Goal: Task Accomplishment & Management: Complete application form

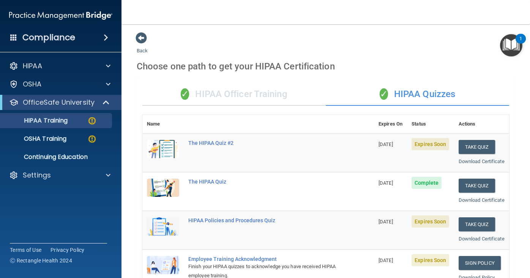
scroll to position [320, 0]
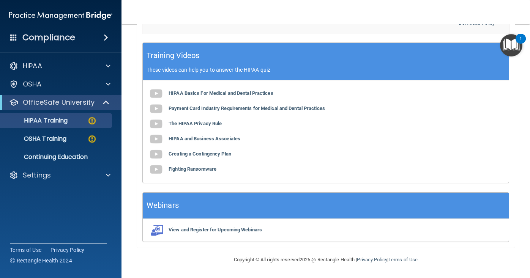
click at [512, 47] on img "Open Resource Center, 1 new notification" at bounding box center [511, 45] width 22 height 22
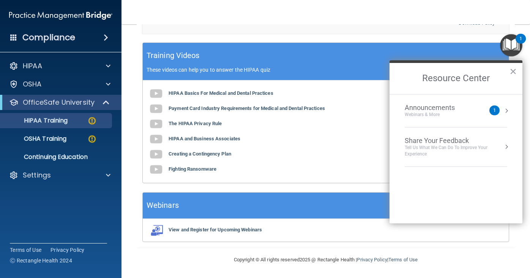
click at [498, 107] on div "Announcements Webinars & More 1" at bounding box center [455, 111] width 102 height 14
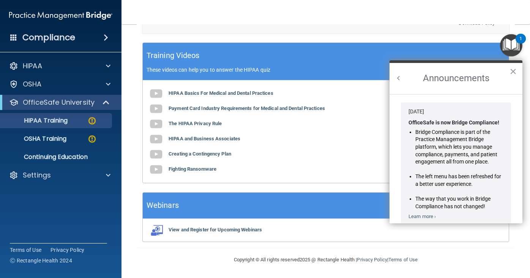
scroll to position [0, 0]
click at [509, 72] on button "×" at bounding box center [512, 71] width 7 height 12
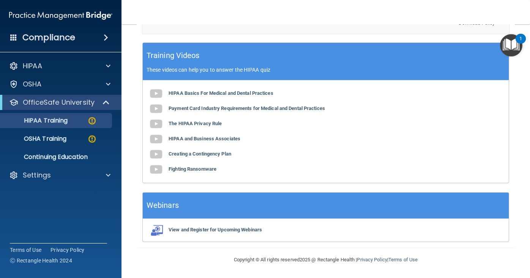
click at [516, 40] on div "1" at bounding box center [520, 39] width 10 height 10
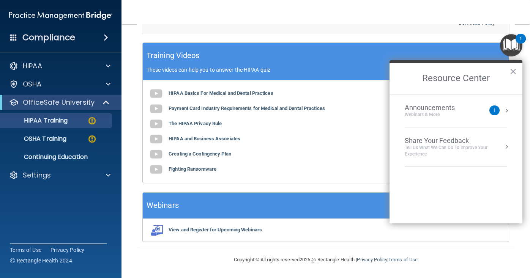
click at [495, 113] on div "1" at bounding box center [494, 110] width 10 height 10
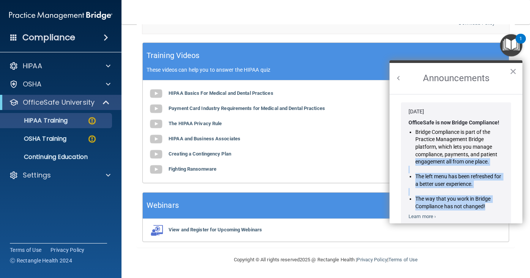
drag, startPoint x: 505, startPoint y: 156, endPoint x: 506, endPoint y: 216, distance: 59.9
click at [504, 213] on div "Jan 30, 2024 OfficeSafe is now Bridge Compliance! Bridge Compliance is part of …" at bounding box center [456, 164] width 110 height 124
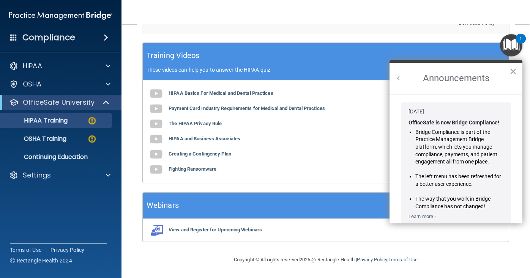
click at [508, 216] on div "Jan 30, 2024 OfficeSafe is now Bridge Compliance! Bridge Compliance is part of …" at bounding box center [456, 164] width 110 height 124
click at [429, 214] on link "Learn more ›" at bounding box center [421, 217] width 27 height 6
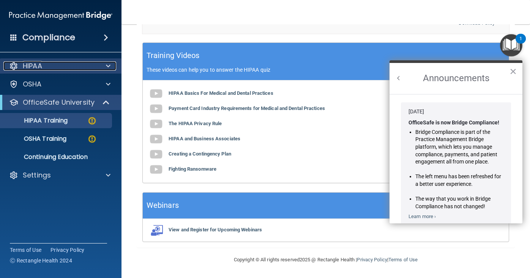
click at [108, 64] on span at bounding box center [108, 65] width 5 height 9
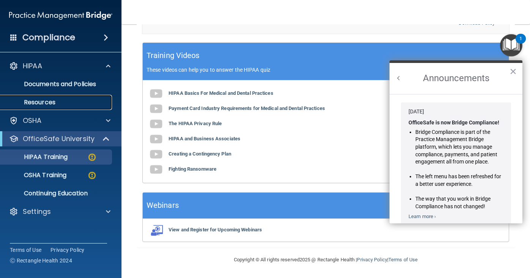
click at [65, 105] on p "Resources" at bounding box center [57, 103] width 104 height 8
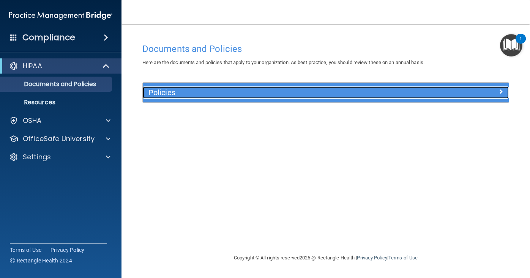
click at [500, 91] on span at bounding box center [500, 91] width 5 height 9
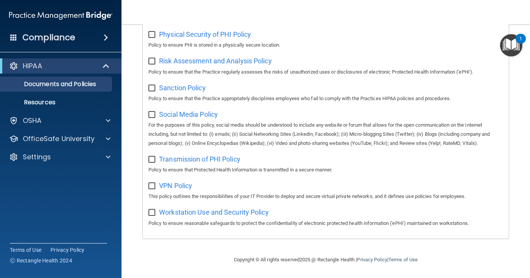
scroll to position [524, 0]
click at [57, 103] on p "Resources" at bounding box center [57, 103] width 104 height 8
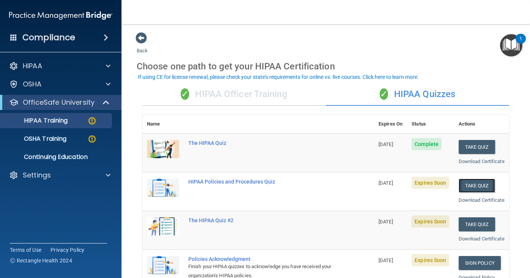
click at [474, 193] on button "Take Quiz" at bounding box center [476, 186] width 36 height 14
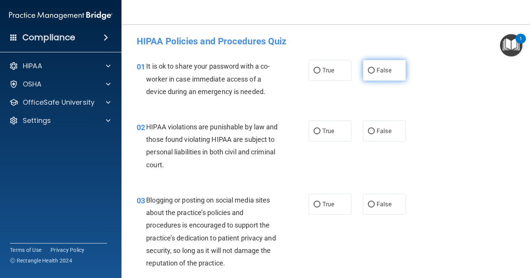
click at [373, 70] on input "False" at bounding box center [371, 71] width 7 height 6
radio input "true"
click at [318, 129] on input "True" at bounding box center [316, 132] width 7 height 6
radio input "true"
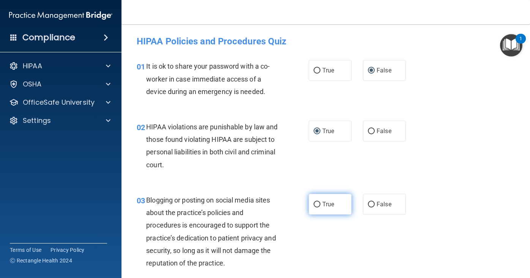
click at [318, 202] on input "True" at bounding box center [316, 205] width 7 height 6
radio input "true"
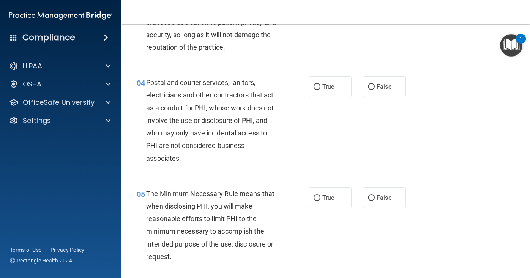
scroll to position [228, 0]
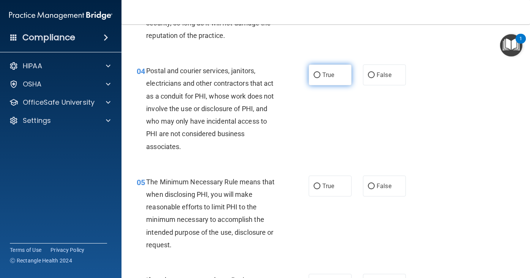
click at [319, 73] on input "True" at bounding box center [316, 75] width 7 height 6
radio input "true"
click at [315, 185] on input "True" at bounding box center [316, 187] width 7 height 6
radio input "true"
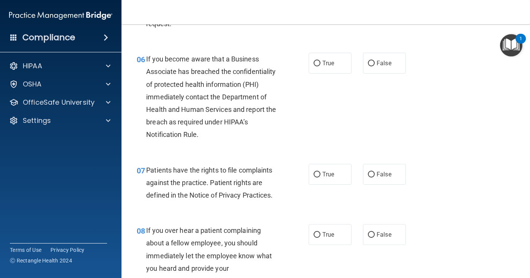
scroll to position [455, 0]
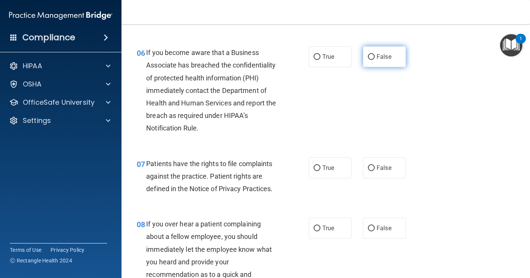
click at [368, 56] on input "False" at bounding box center [371, 57] width 7 height 6
radio input "true"
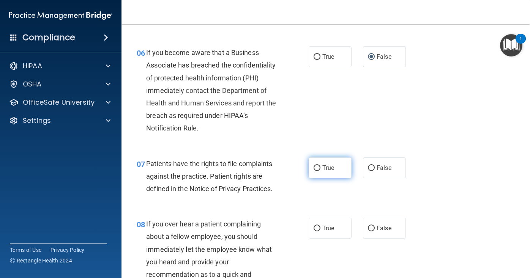
click at [316, 167] on input "True" at bounding box center [316, 168] width 7 height 6
radio input "true"
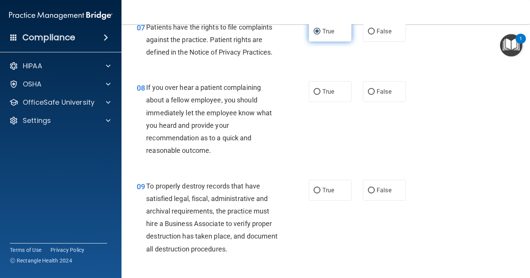
scroll to position [577, 0]
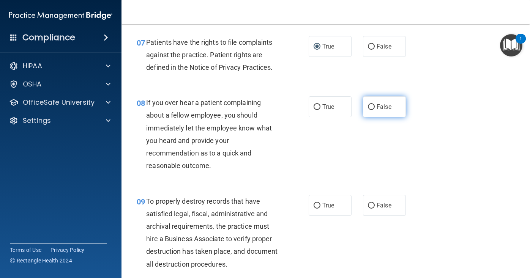
click at [369, 107] on input "False" at bounding box center [371, 107] width 7 height 6
radio input "true"
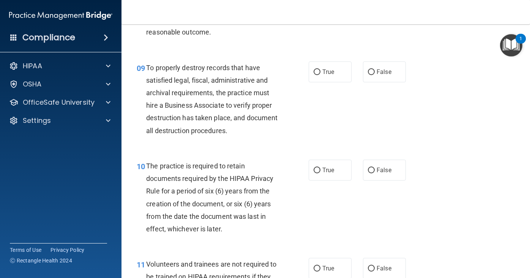
scroll to position [713, 0]
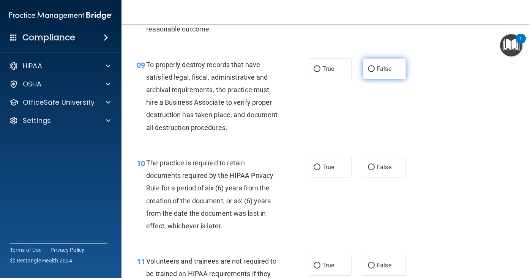
click at [371, 69] on input "False" at bounding box center [371, 69] width 7 height 6
radio input "true"
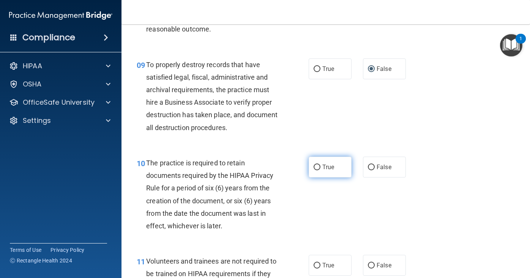
click at [315, 165] on input "True" at bounding box center [316, 168] width 7 height 6
radio input "true"
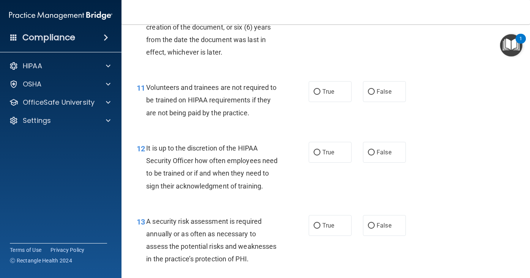
scroll to position [895, 0]
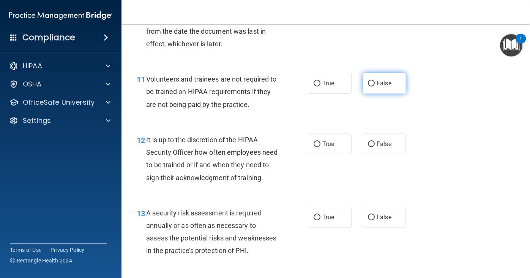
click at [371, 83] on input "False" at bounding box center [371, 84] width 7 height 6
radio input "true"
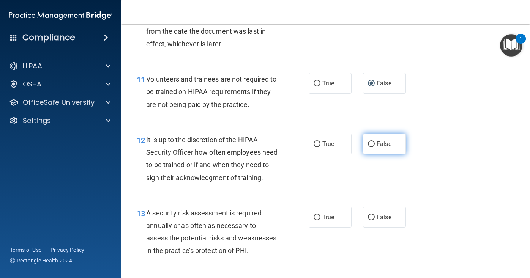
click at [371, 143] on input "False" at bounding box center [371, 144] width 7 height 6
radio input "true"
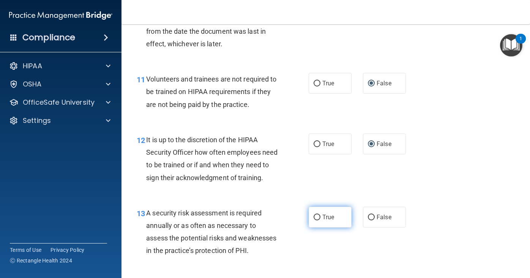
click at [318, 215] on input "True" at bounding box center [316, 218] width 7 height 6
radio input "true"
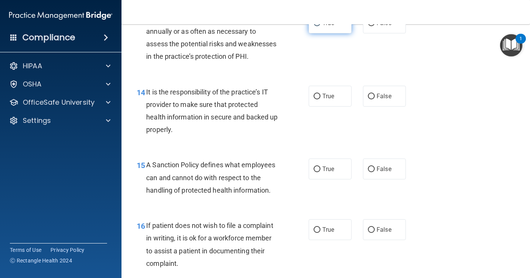
scroll to position [1092, 0]
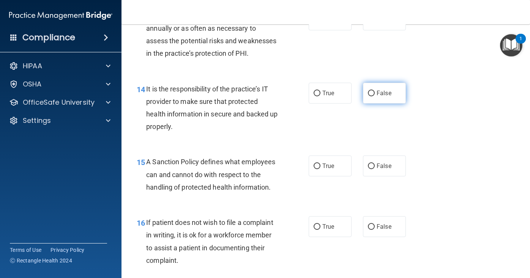
click at [371, 91] on input "False" at bounding box center [371, 94] width 7 height 6
radio input "true"
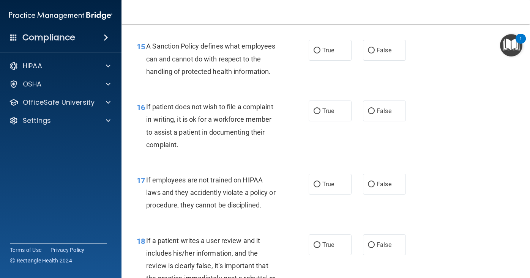
scroll to position [1214, 0]
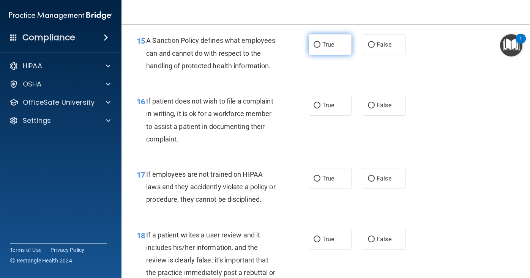
click at [316, 45] on input "True" at bounding box center [316, 45] width 7 height 6
radio input "true"
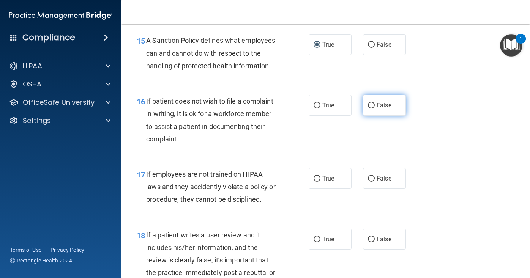
click at [371, 103] on input "False" at bounding box center [371, 106] width 7 height 6
radio input "true"
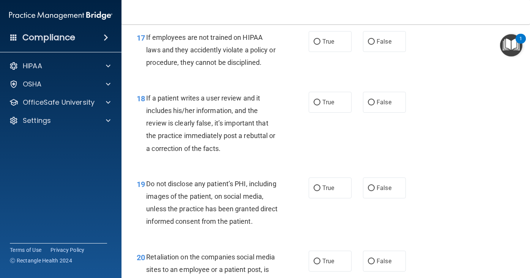
scroll to position [1365, 0]
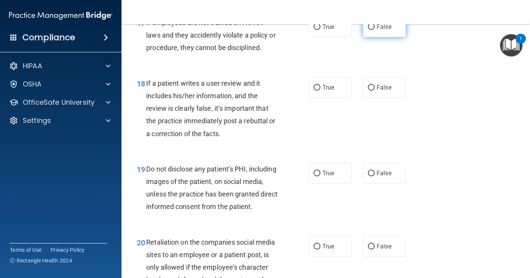
click at [371, 26] on input "False" at bounding box center [371, 27] width 7 height 6
radio input "true"
click at [371, 88] on input "False" at bounding box center [371, 88] width 7 height 6
radio input "true"
click at [316, 171] on input "True" at bounding box center [316, 174] width 7 height 6
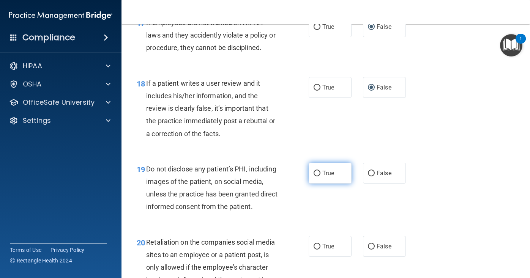
radio input "true"
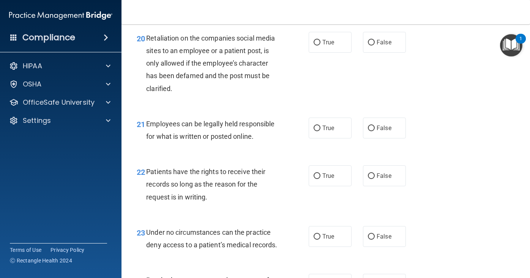
scroll to position [1578, 0]
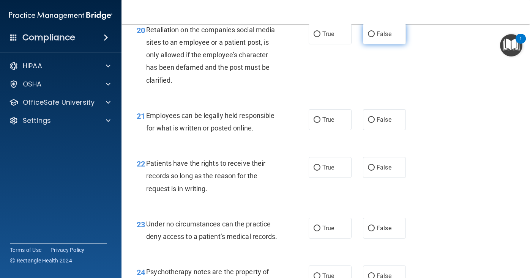
click at [371, 35] on input "False" at bounding box center [371, 34] width 7 height 6
radio input "true"
click at [316, 118] on input "True" at bounding box center [316, 120] width 7 height 6
radio input "true"
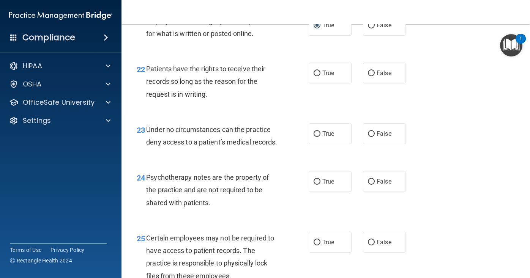
scroll to position [1684, 0]
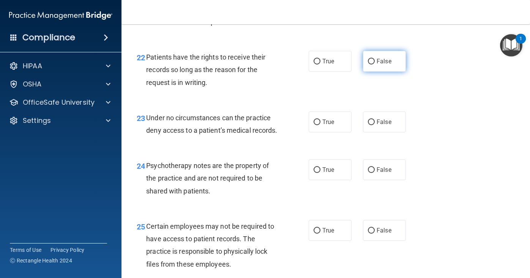
click at [371, 62] on input "False" at bounding box center [371, 62] width 7 height 6
radio input "true"
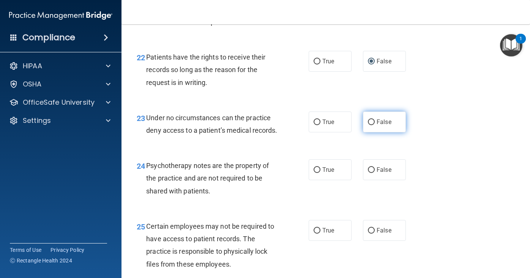
click at [371, 121] on input "False" at bounding box center [371, 122] width 7 height 6
radio input "true"
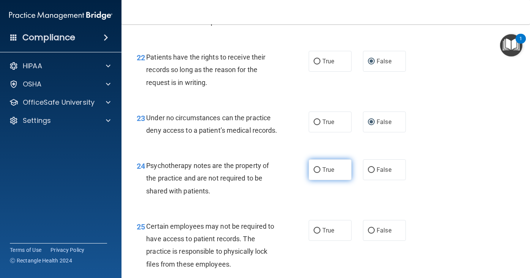
click at [316, 173] on input "True" at bounding box center [316, 170] width 7 height 6
radio input "true"
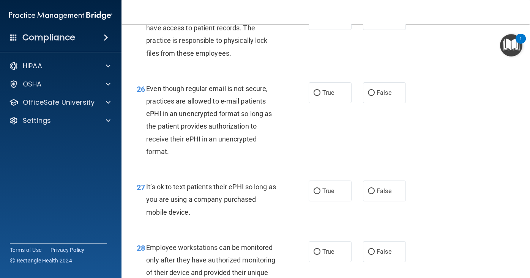
scroll to position [1897, 0]
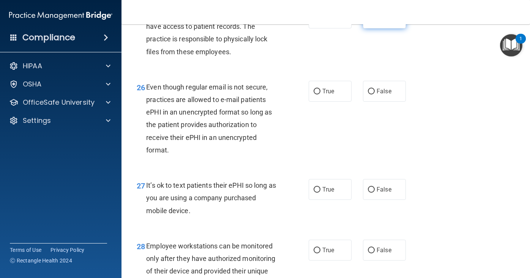
click at [370, 21] on input "False" at bounding box center [371, 19] width 7 height 6
radio input "true"
click at [371, 94] on input "False" at bounding box center [371, 92] width 7 height 6
radio input "true"
click at [371, 193] on input "False" at bounding box center [371, 190] width 7 height 6
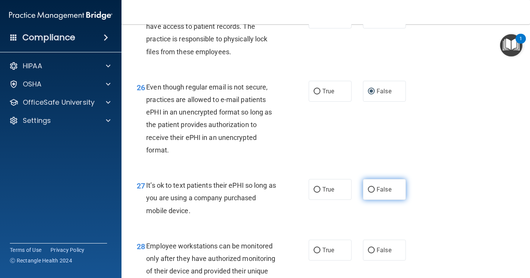
radio input "true"
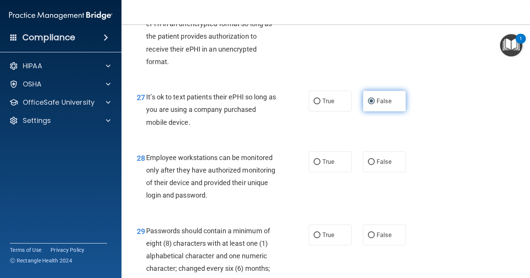
scroll to position [2018, 0]
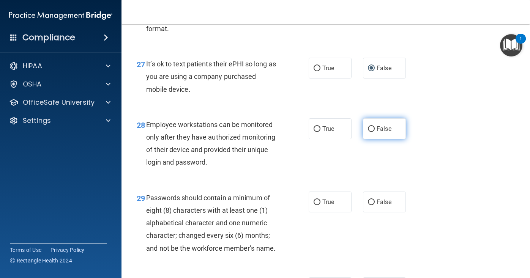
click at [372, 132] on input "False" at bounding box center [371, 129] width 7 height 6
radio input "true"
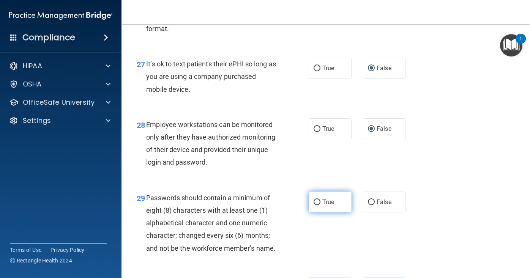
click at [315, 210] on label "True" at bounding box center [329, 202] width 43 height 21
click at [315, 205] on input "True" at bounding box center [316, 203] width 7 height 6
radio input "true"
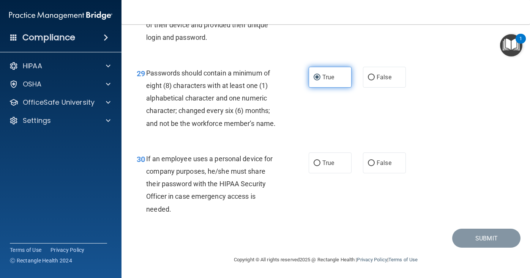
scroll to position [2156, 0]
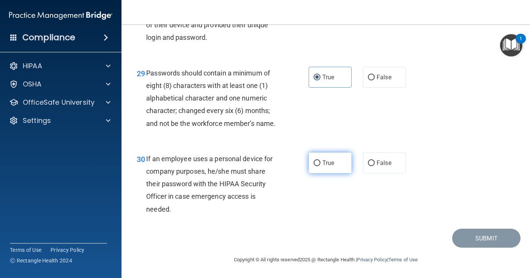
click at [316, 162] on input "True" at bounding box center [316, 163] width 7 height 6
radio input "true"
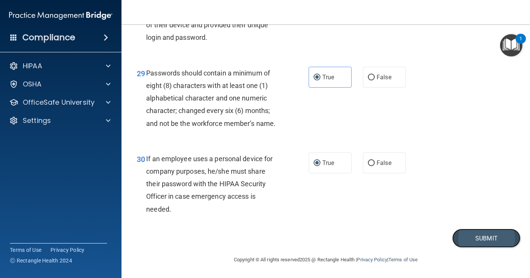
click at [486, 243] on button "Submit" at bounding box center [486, 238] width 68 height 19
click at [487, 239] on button "Submit" at bounding box center [486, 238] width 68 height 19
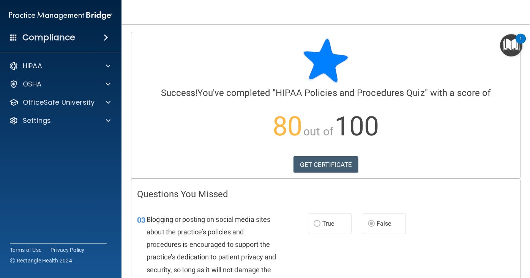
drag, startPoint x: 520, startPoint y: 244, endPoint x: 515, endPoint y: 266, distance: 22.0
drag, startPoint x: 331, startPoint y: 253, endPoint x: 338, endPoint y: 270, distance: 18.5
click at [338, 270] on div "03 Blogging or posting on social media sites about the practice’s policies and …" at bounding box center [325, 253] width 388 height 98
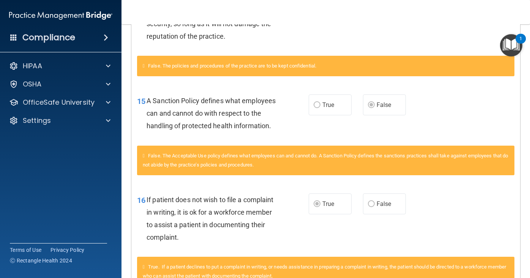
click at [472, 272] on div "True. If a patient declines to put a complaint in writing, or needs assistance …" at bounding box center [325, 272] width 377 height 30
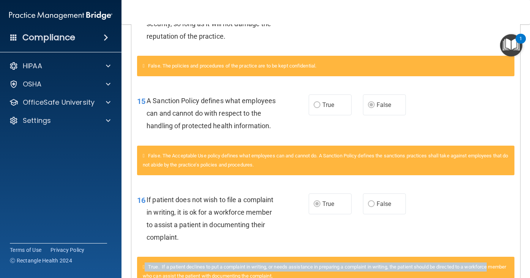
drag, startPoint x: 515, startPoint y: 262, endPoint x: 519, endPoint y: 266, distance: 5.4
click at [519, 266] on div "True. If a patient declines to put a complaint in writing, or needs assistance …" at bounding box center [325, 276] width 388 height 38
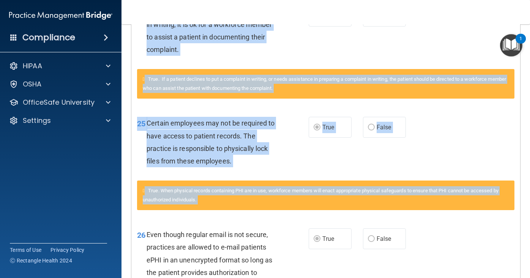
scroll to position [444, 0]
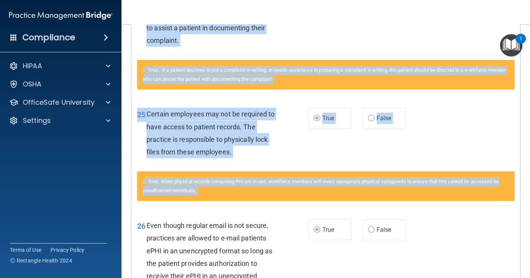
drag, startPoint x: 522, startPoint y: 174, endPoint x: 517, endPoint y: 274, distance: 100.2
click at [517, 275] on main "Calculating your score.... Success! You've completed " HIPAA Policies and Proce…" at bounding box center [325, 151] width 408 height 254
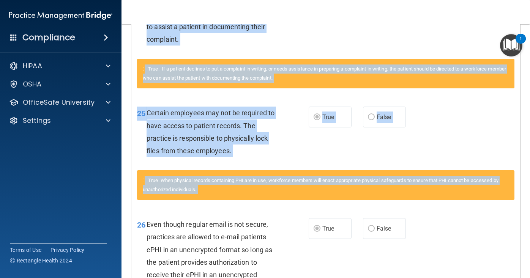
click at [475, 232] on div "26 Even though regular email is not secure, practices are allowed to e-mail pat…" at bounding box center [325, 258] width 388 height 98
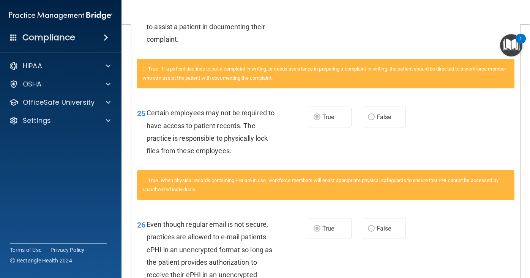
click at [514, 258] on div "26 Even though regular email is not secure, practices are allowed to e-mail pat…" at bounding box center [325, 258] width 388 height 98
drag, startPoint x: 519, startPoint y: 274, endPoint x: 515, endPoint y: 256, distance: 17.7
click at [516, 262] on div "26 Even though regular email is not secure, practices are allowed to e-mail pat…" at bounding box center [325, 258] width 388 height 98
click at [403, 262] on div "26 Even though regular email is not secure, practices are allowed to e-mail pat…" at bounding box center [325, 258] width 388 height 98
drag, startPoint x: 404, startPoint y: 262, endPoint x: 404, endPoint y: 237, distance: 25.0
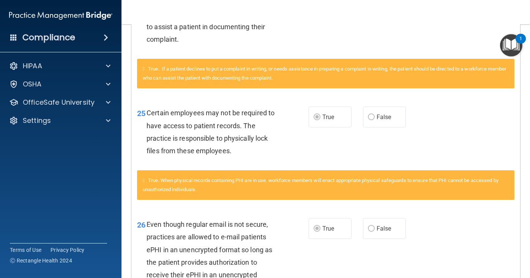
click at [404, 260] on div "26 Even though regular email is not secure, practices are allowed to e-mail pat…" at bounding box center [325, 258] width 388 height 98
click at [460, 13] on nav "Toggle navigation Angela Braithwaite angbwaite@gmail.com Manage My Enterprise S…" at bounding box center [325, 12] width 408 height 24
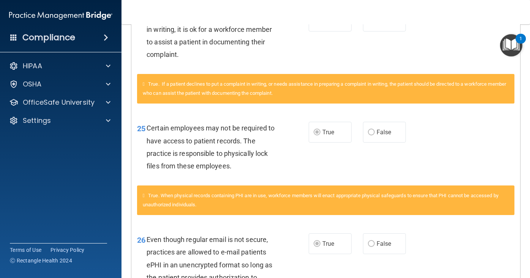
drag, startPoint x: 443, startPoint y: 1, endPoint x: 522, endPoint y: 27, distance: 83.0
click at [522, 27] on div "Toggle navigation Angela Braithwaite angbwaite@gmail.com Manage My Enterprise S…" at bounding box center [325, 139] width 408 height 278
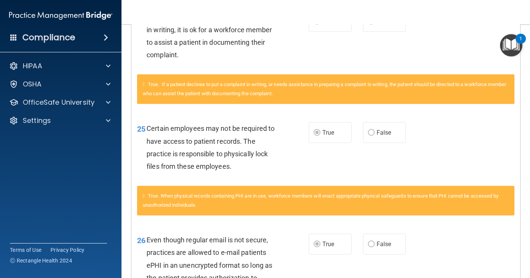
click at [522, 27] on main "Calculating your score.... Success! You've completed " HIPAA Policies and Proce…" at bounding box center [325, 151] width 408 height 254
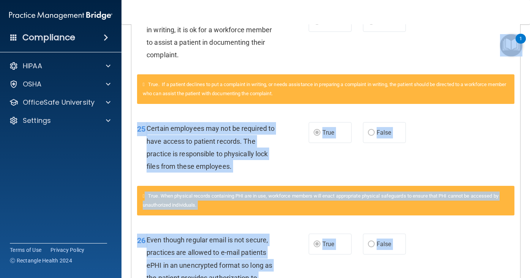
drag, startPoint x: 520, startPoint y: 117, endPoint x: 520, endPoint y: 57, distance: 60.3
click at [520, 52] on body "Compliance HIPAA Documents and Policies Report an Incident Business Associates …" at bounding box center [265, 139] width 530 height 278
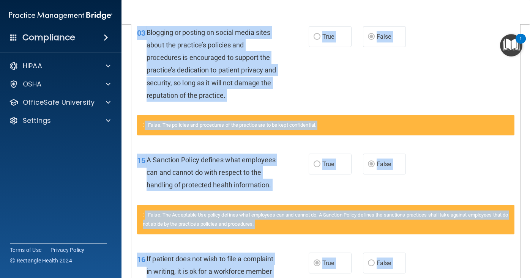
scroll to position [146, 0]
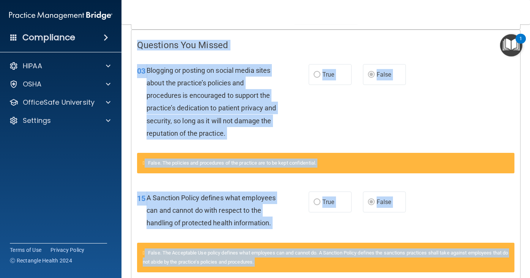
drag, startPoint x: 521, startPoint y: 97, endPoint x: 513, endPoint y: 22, distance: 75.1
click at [514, 22] on div "Toggle navigation Angela Braithwaite angbwaite@gmail.com Manage My Enterprise S…" at bounding box center [325, 139] width 408 height 278
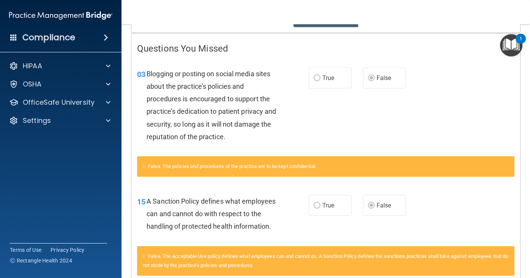
drag, startPoint x: 519, startPoint y: 65, endPoint x: 519, endPoint y: 81, distance: 15.6
click at [519, 81] on div "03 Blogging or posting on social media sites about the practice’s policies and …" at bounding box center [325, 107] width 388 height 98
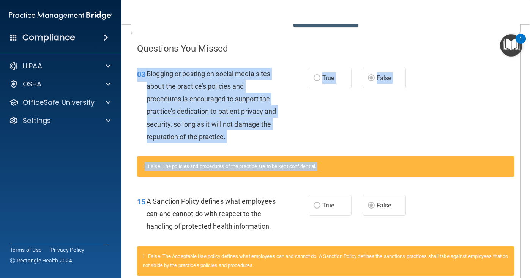
drag, startPoint x: 519, startPoint y: 80, endPoint x: 511, endPoint y: 201, distance: 120.9
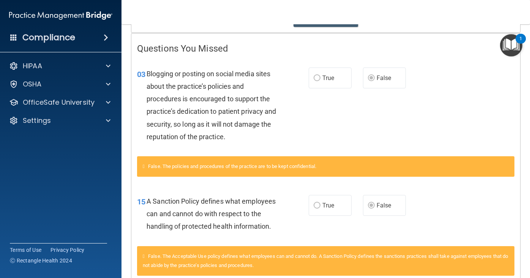
drag, startPoint x: 519, startPoint y: 274, endPoint x: 310, endPoint y: 269, distance: 209.1
click at [310, 269] on div "False. The Acceptable Use policy defines what employees can and cannot do. A Sa…" at bounding box center [325, 265] width 388 height 38
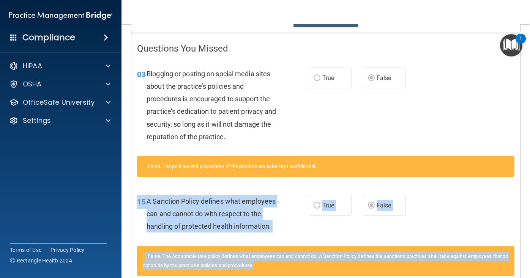
drag, startPoint x: 310, startPoint y: 269, endPoint x: 310, endPoint y: 231, distance: 38.3
click at [310, 232] on div "15 A Sanction Policy defines what employees can and cannot do with respect to t…" at bounding box center [325, 234] width 377 height 99
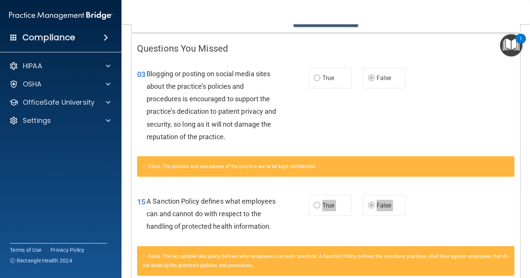
drag, startPoint x: 310, startPoint y: 231, endPoint x: 308, endPoint y: 225, distance: 6.4
click at [303, 242] on div "15 A Sanction Policy defines what employees can and cannot do with respect to t…" at bounding box center [325, 215] width 388 height 61
click at [520, 242] on main "Calculating your score.... Success! You've completed " HIPAA Policies and Proce…" at bounding box center [325, 151] width 408 height 254
click at [499, 262] on div "False. The Acceptable Use policy defines what employees can and cannot do. A Sa…" at bounding box center [325, 261] width 377 height 30
click at [499, 263] on div "False. The Acceptable Use policy defines what employees can and cannot do. A Sa…" at bounding box center [325, 261] width 377 height 30
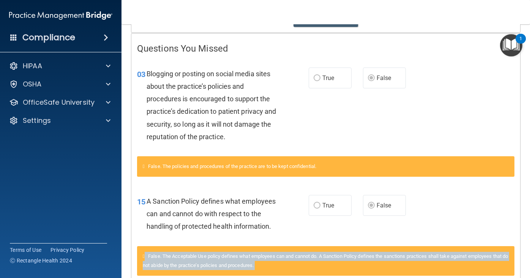
click at [499, 263] on div "False. The Acceptable Use policy defines what employees can and cannot do. A Sa…" at bounding box center [325, 261] width 377 height 30
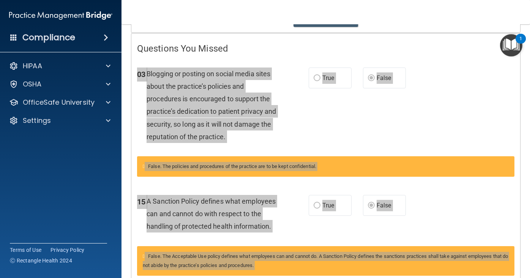
drag, startPoint x: 499, startPoint y: 263, endPoint x: 439, endPoint y: 79, distance: 194.0
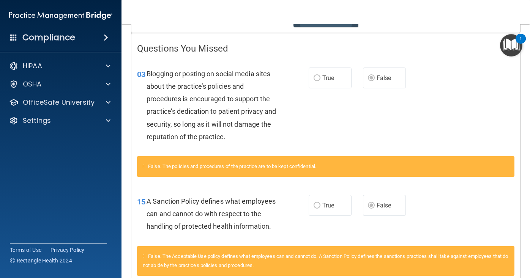
scroll to position [138, 0]
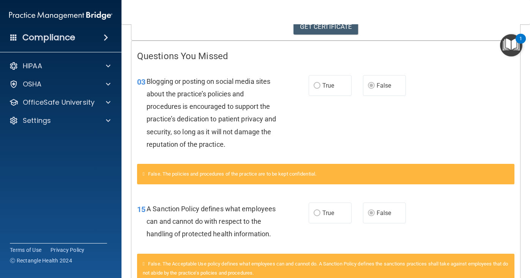
drag, startPoint x: 317, startPoint y: 21, endPoint x: 233, endPoint y: 27, distance: 84.8
click at [233, 27] on div "Toggle navigation Angela Braithwaite angbwaite@gmail.com Manage My Enterprise S…" at bounding box center [325, 139] width 408 height 278
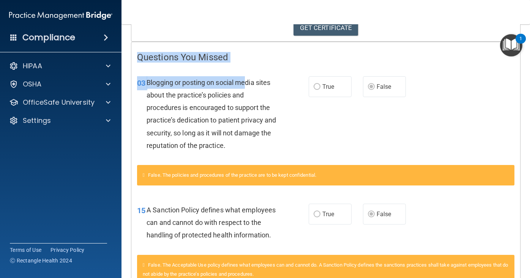
drag, startPoint x: 233, startPoint y: 27, endPoint x: 260, endPoint y: 86, distance: 65.4
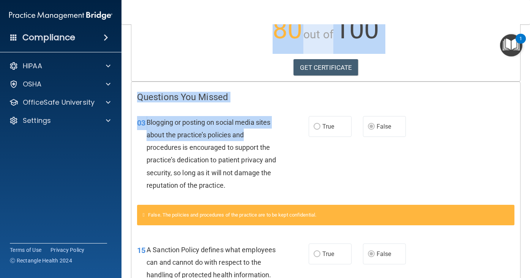
scroll to position [0, 0]
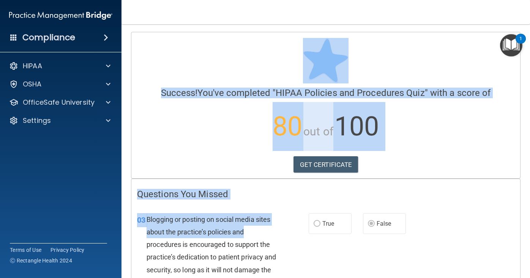
drag, startPoint x: 251, startPoint y: 94, endPoint x: 184, endPoint y: 12, distance: 106.2
click at [190, 12] on div "Toggle navigation Angela Braithwaite angbwaite@gmail.com Manage My Enterprise S…" at bounding box center [325, 139] width 408 height 278
click at [323, 164] on link "GET CERTIFICATE" at bounding box center [325, 164] width 65 height 17
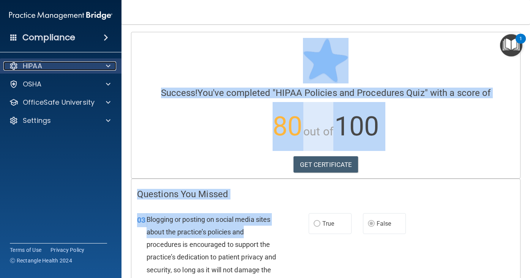
click at [109, 67] on span at bounding box center [108, 65] width 5 height 9
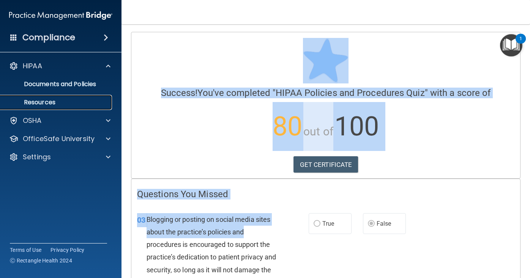
click at [47, 102] on p "Resources" at bounding box center [57, 103] width 104 height 8
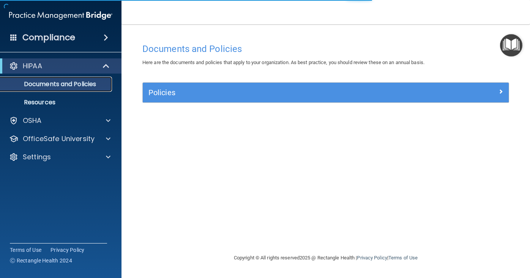
click at [96, 84] on p "Documents and Policies" at bounding box center [57, 84] width 104 height 8
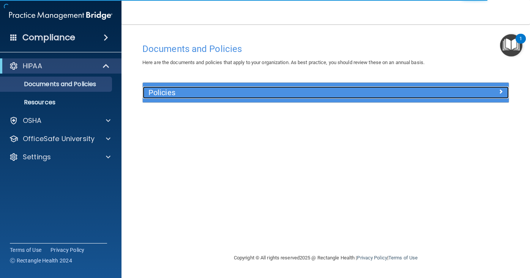
click at [499, 90] on span at bounding box center [500, 91] width 5 height 9
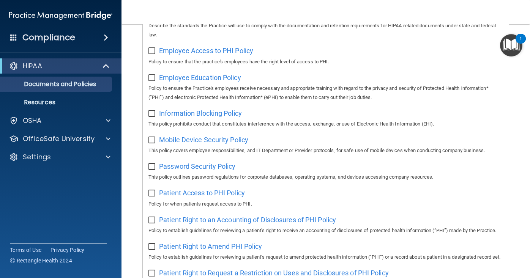
scroll to position [236, 0]
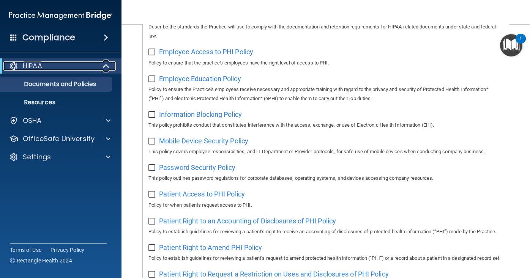
click at [101, 64] on div at bounding box center [106, 65] width 19 height 9
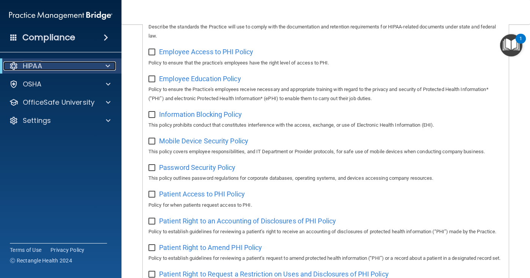
click at [106, 65] on span at bounding box center [107, 65] width 5 height 9
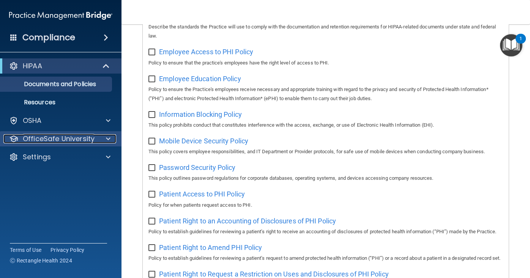
click at [108, 138] on span at bounding box center [108, 138] width 5 height 9
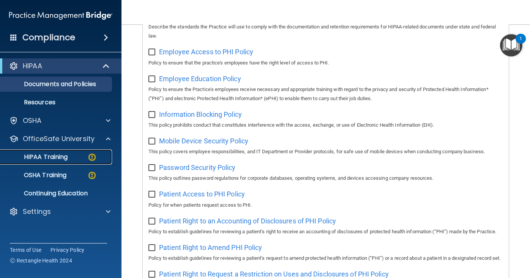
click at [91, 156] on img at bounding box center [91, 156] width 9 height 9
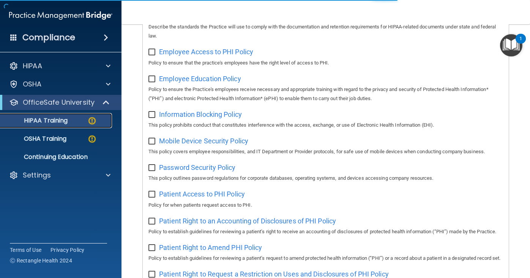
scroll to position [320, 0]
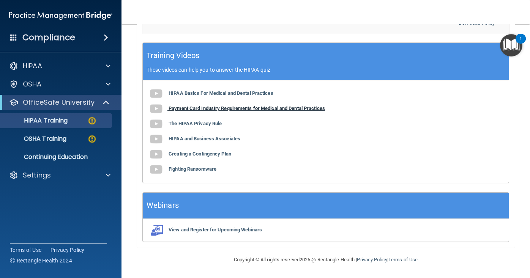
click at [183, 109] on b "Payment Card Industry Requirements for Medical and Dental Practices" at bounding box center [246, 108] width 156 height 6
click at [451, 259] on div "Copyright © All rights reserved 2025 @ Rectangle Health | Privacy Policy | Term…" at bounding box center [325, 260] width 277 height 24
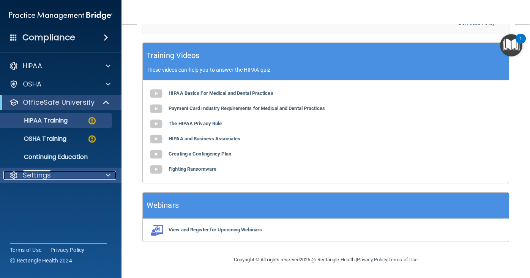
click at [107, 173] on span at bounding box center [108, 175] width 5 height 9
click at [107, 174] on span at bounding box center [108, 175] width 5 height 9
click at [513, 44] on img "Open Resource Center, 1 new notification" at bounding box center [511, 45] width 22 height 22
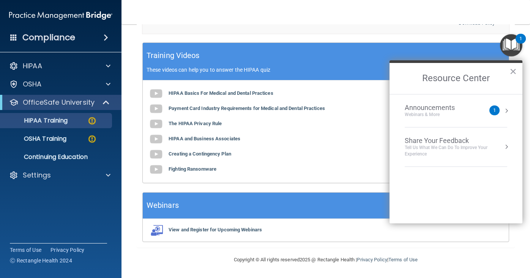
click at [504, 110] on button "Resource Center" at bounding box center [506, 111] width 8 height 8
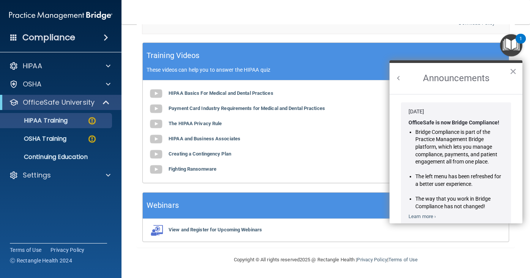
scroll to position [0, 0]
drag, startPoint x: 513, startPoint y: 206, endPoint x: 515, endPoint y: 151, distance: 55.4
click at [515, 170] on li "Jan 30, 2024 OfficeSafe is now Bridge Compliance! Bridge Compliance is part of …" at bounding box center [455, 165] width 125 height 128
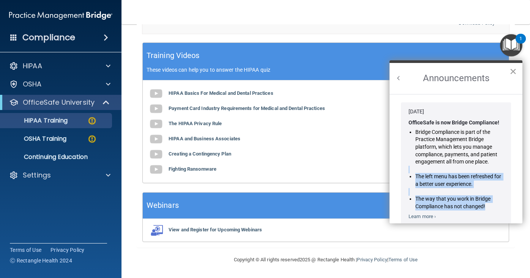
click at [512, 73] on button "×" at bounding box center [512, 71] width 7 height 12
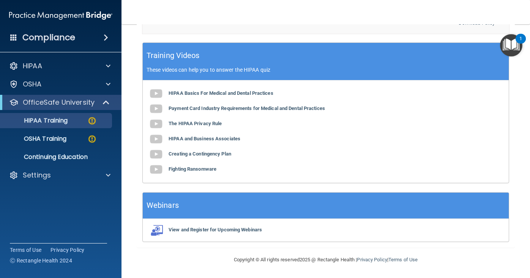
click at [512, 48] on img "Open Resource Center, 1 new notification" at bounding box center [511, 45] width 22 height 22
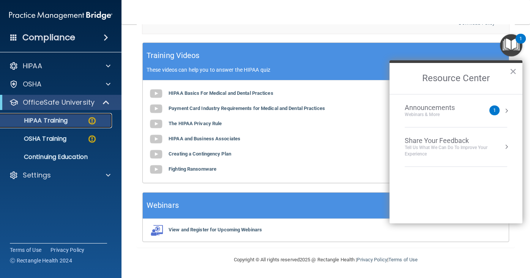
click at [88, 120] on img at bounding box center [91, 120] width 9 height 9
click at [91, 121] on img at bounding box center [91, 120] width 9 height 9
drag, startPoint x: 91, startPoint y: 121, endPoint x: 400, endPoint y: 152, distance: 309.9
click at [380, 140] on div "Compliance HIPAA Documents and Policies Report an Incident Business Associates …" at bounding box center [265, 139] width 530 height 278
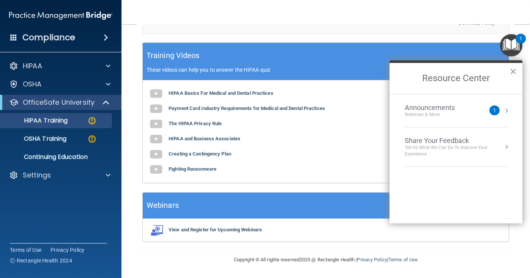
click at [509, 74] on button "×" at bounding box center [512, 71] width 7 height 12
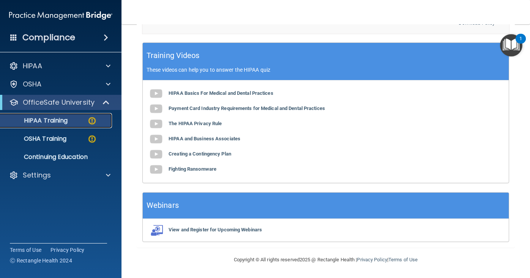
click at [91, 122] on img at bounding box center [91, 120] width 9 height 9
click at [92, 121] on img at bounding box center [91, 120] width 9 height 9
click at [91, 138] on img at bounding box center [91, 138] width 9 height 9
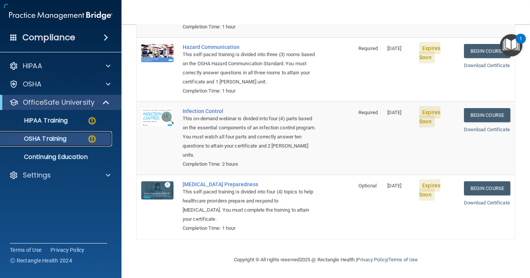
scroll to position [143, 0]
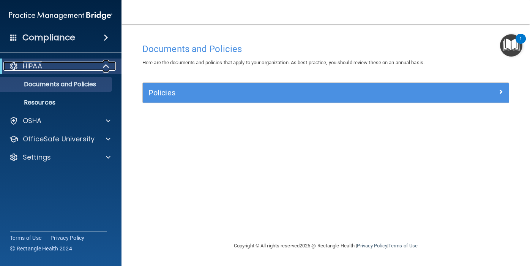
click at [104, 64] on span at bounding box center [107, 65] width 6 height 9
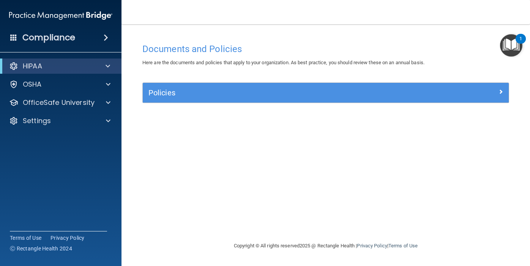
click at [105, 36] on span at bounding box center [106, 37] width 5 height 9
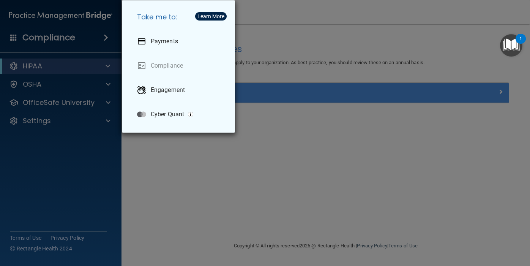
click at [108, 102] on div "Take me to: Payments Compliance Engagement Cyber Quant" at bounding box center [265, 133] width 530 height 266
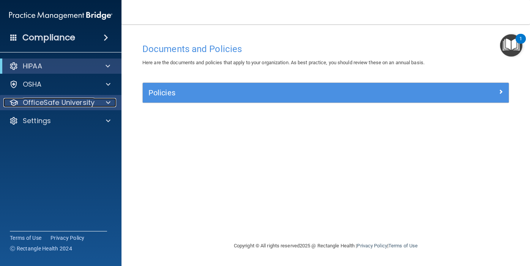
click at [107, 102] on span at bounding box center [108, 102] width 5 height 9
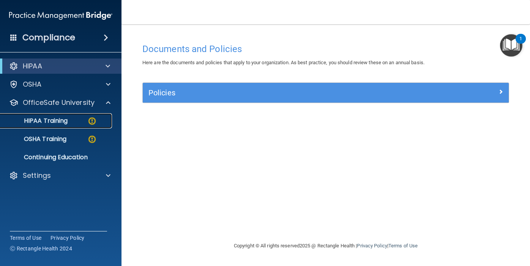
click at [90, 119] on img at bounding box center [91, 120] width 9 height 9
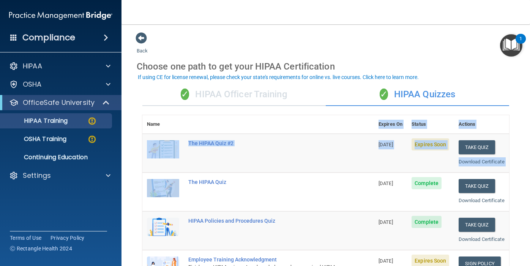
drag, startPoint x: 287, startPoint y: 184, endPoint x: 309, endPoint y: 119, distance: 68.8
click at [309, 119] on table "Name Expires On Status Actions The HIPAA Quiz #2 10/17/2025 Expires Soon Take Q…" at bounding box center [325, 221] width 366 height 212
click at [467, 144] on button "Take Quiz" at bounding box center [476, 147] width 36 height 14
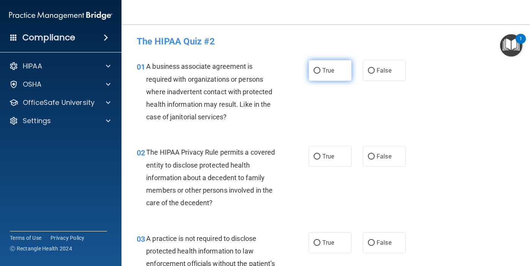
click at [318, 70] on input "True" at bounding box center [316, 71] width 7 height 6
radio input "true"
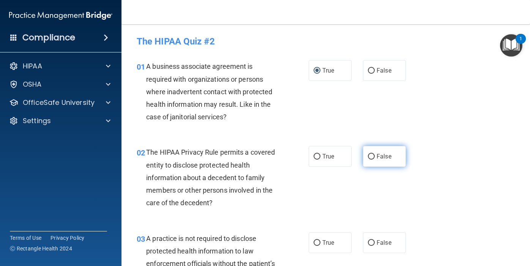
click at [370, 156] on input "False" at bounding box center [371, 157] width 7 height 6
radio input "true"
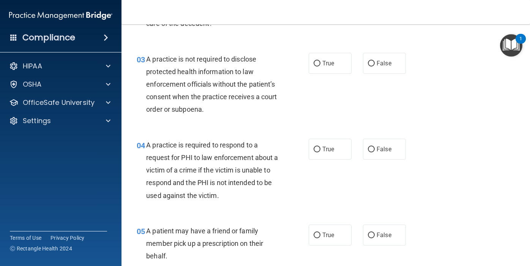
scroll to position [182, 0]
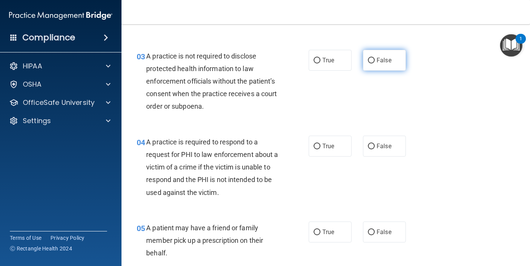
click at [371, 58] on input "False" at bounding box center [371, 61] width 7 height 6
radio input "true"
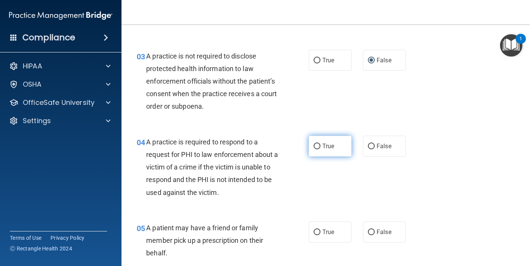
click at [316, 146] on input "True" at bounding box center [316, 146] width 7 height 6
radio input "true"
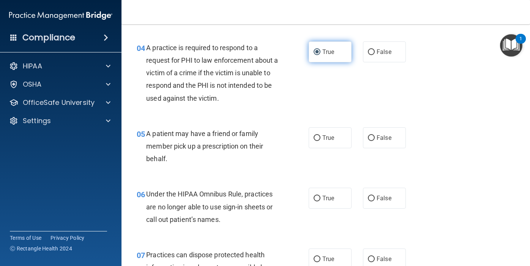
scroll to position [288, 0]
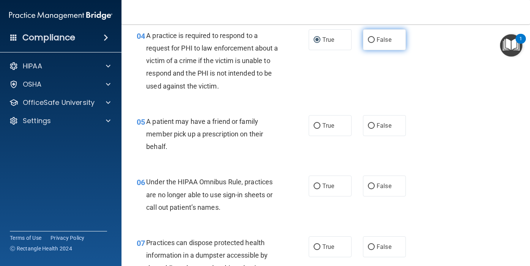
click at [369, 39] on input "False" at bounding box center [371, 40] width 7 height 6
radio input "true"
radio input "false"
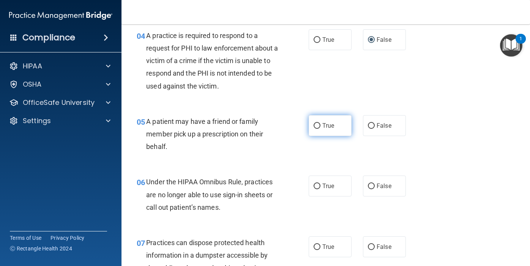
click at [314, 123] on input "True" at bounding box center [316, 126] width 7 height 6
radio input "true"
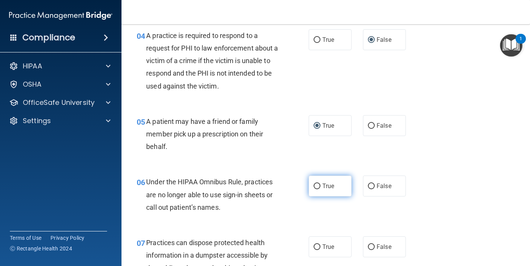
click at [315, 185] on input "True" at bounding box center [316, 186] width 7 height 6
radio input "true"
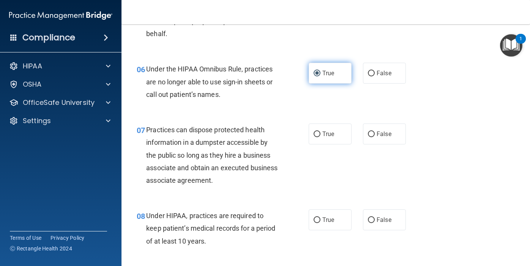
scroll to position [410, 0]
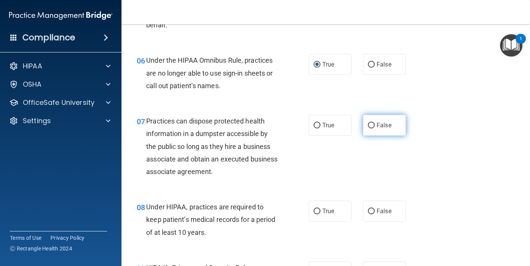
click at [369, 121] on label "False" at bounding box center [384, 125] width 43 height 21
click at [369, 123] on input "False" at bounding box center [371, 126] width 7 height 6
radio input "true"
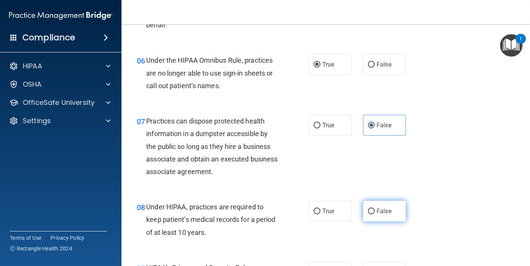
click at [369, 211] on input "False" at bounding box center [371, 211] width 7 height 6
radio input "true"
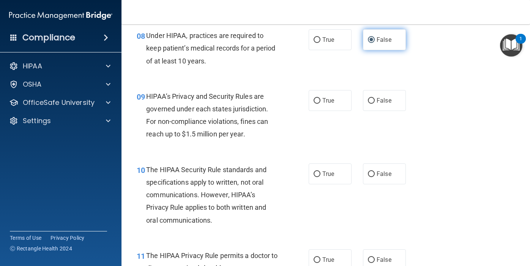
scroll to position [592, 0]
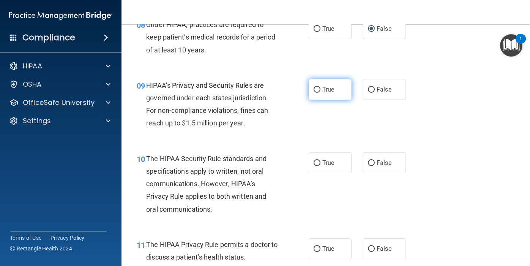
click at [318, 88] on input "True" at bounding box center [316, 90] width 7 height 6
radio input "true"
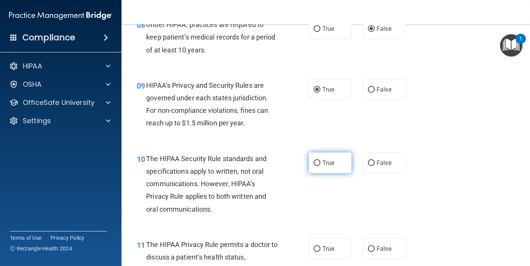
click at [316, 162] on input "True" at bounding box center [316, 163] width 7 height 6
radio input "true"
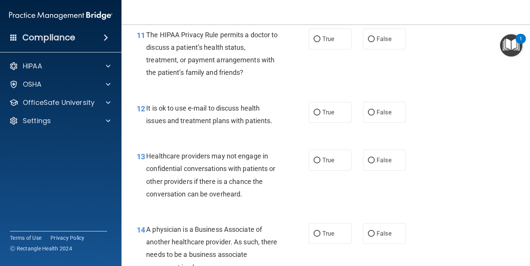
scroll to position [804, 0]
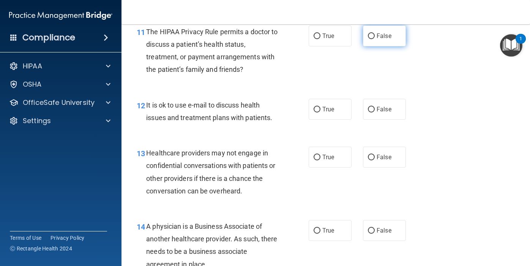
click at [372, 34] on input "False" at bounding box center [371, 36] width 7 height 6
radio input "true"
click at [316, 108] on input "True" at bounding box center [316, 110] width 7 height 6
radio input "true"
click at [317, 156] on input "True" at bounding box center [316, 157] width 7 height 6
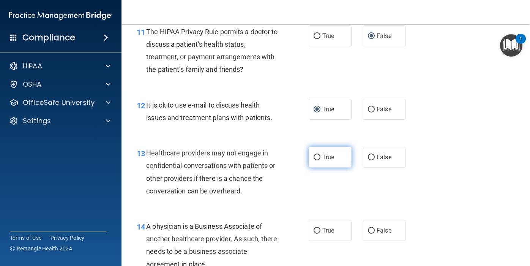
radio input "true"
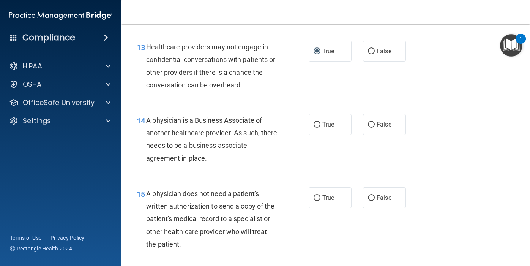
scroll to position [910, 0]
click at [316, 123] on input "True" at bounding box center [316, 124] width 7 height 6
radio input "true"
click at [371, 195] on input "False" at bounding box center [371, 198] width 7 height 6
radio input "true"
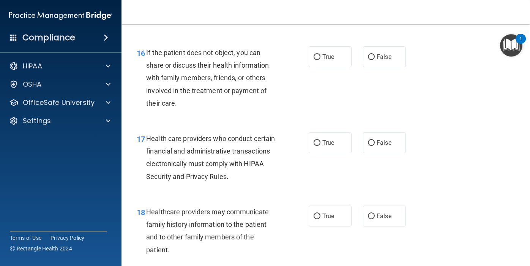
scroll to position [1138, 0]
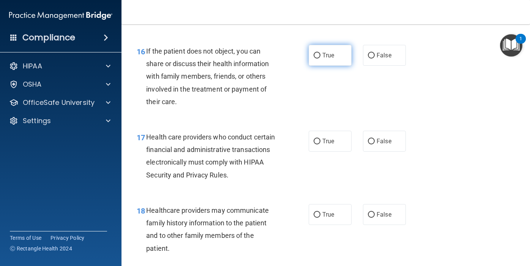
click at [316, 55] on input "True" at bounding box center [316, 56] width 7 height 6
radio input "true"
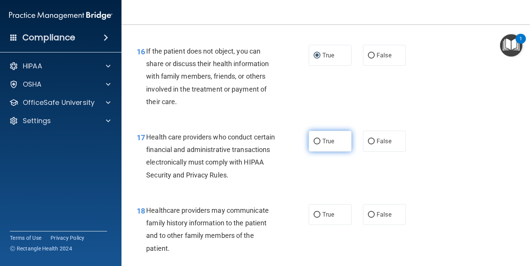
click at [316, 140] on input "True" at bounding box center [316, 141] width 7 height 6
radio input "true"
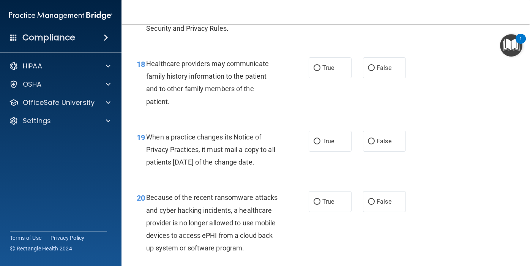
scroll to position [1320, 0]
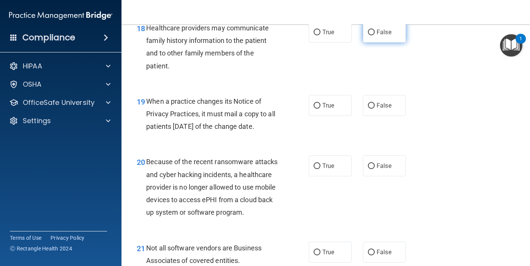
click at [368, 30] on input "False" at bounding box center [371, 33] width 7 height 6
radio input "true"
click at [315, 103] on input "True" at bounding box center [316, 106] width 7 height 6
radio input "true"
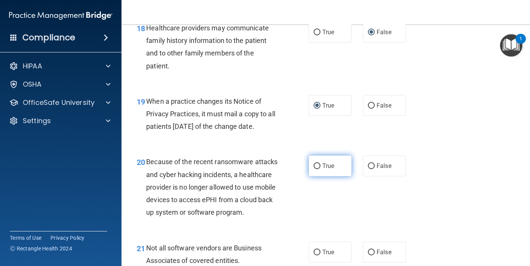
click at [316, 162] on label "True" at bounding box center [329, 165] width 43 height 21
click at [316, 163] on input "True" at bounding box center [316, 166] width 7 height 6
radio input "true"
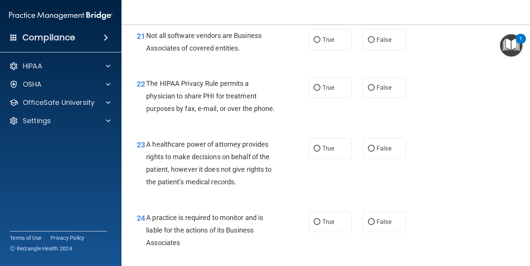
scroll to position [1532, 0]
click at [315, 38] on input "True" at bounding box center [316, 40] width 7 height 6
radio input "true"
click at [370, 85] on input "False" at bounding box center [371, 88] width 7 height 6
radio input "true"
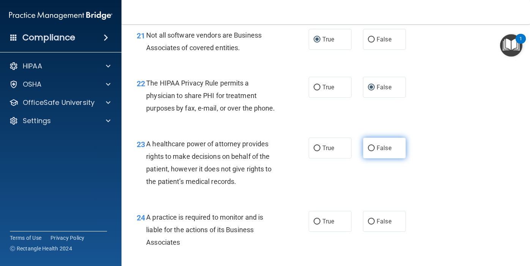
click at [369, 147] on input "False" at bounding box center [371, 148] width 7 height 6
radio input "true"
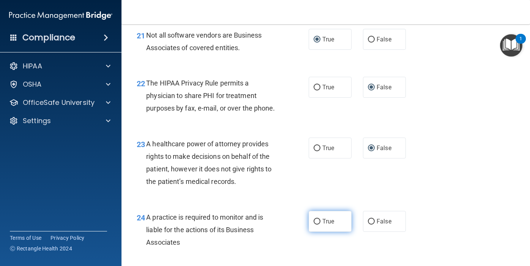
click at [316, 220] on input "True" at bounding box center [316, 221] width 7 height 6
radio input "true"
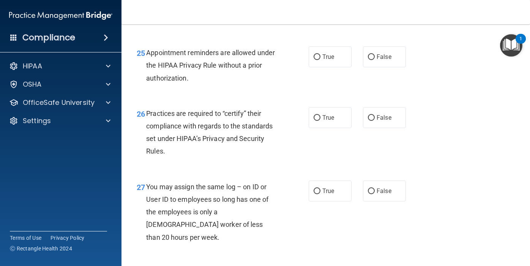
scroll to position [1760, 0]
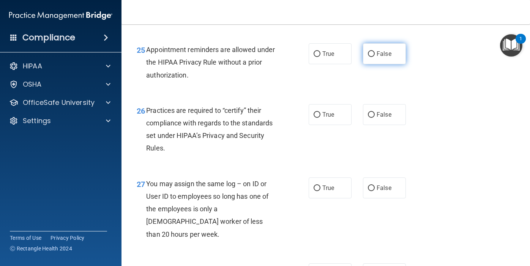
click at [371, 55] on input "False" at bounding box center [371, 54] width 7 height 6
radio input "true"
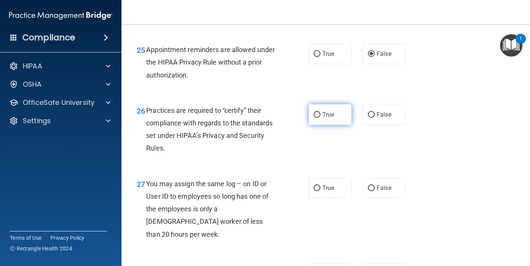
click at [316, 112] on input "True" at bounding box center [316, 115] width 7 height 6
radio input "true"
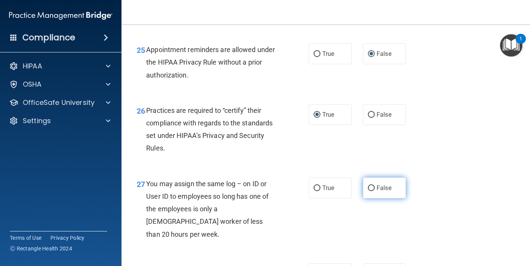
click at [371, 186] on input "False" at bounding box center [371, 188] width 7 height 6
radio input "true"
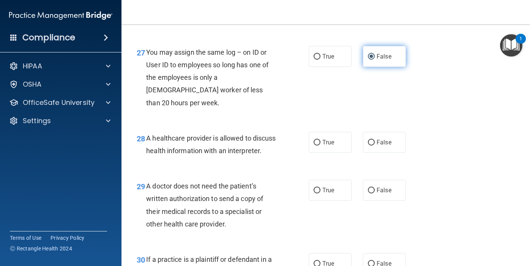
scroll to position [1927, 0]
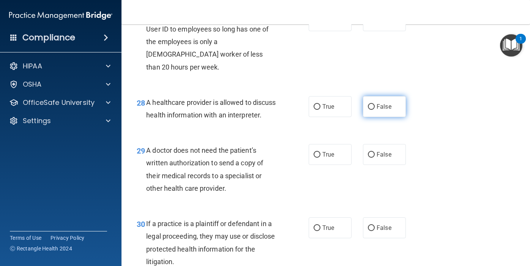
click at [369, 104] on input "False" at bounding box center [371, 107] width 7 height 6
radio input "true"
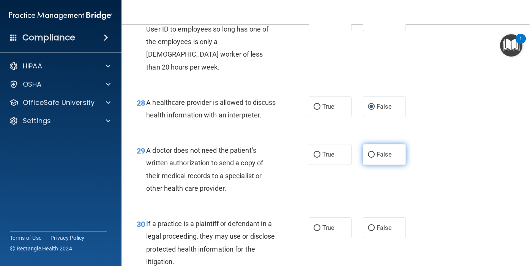
click at [369, 152] on input "False" at bounding box center [371, 155] width 7 height 6
radio input "true"
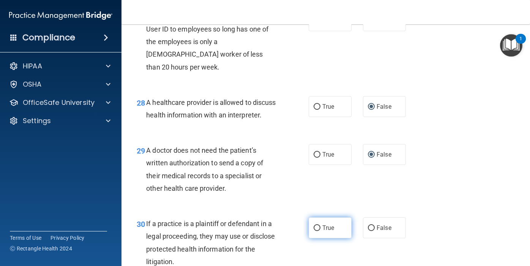
click at [316, 225] on input "True" at bounding box center [316, 228] width 7 height 6
radio input "true"
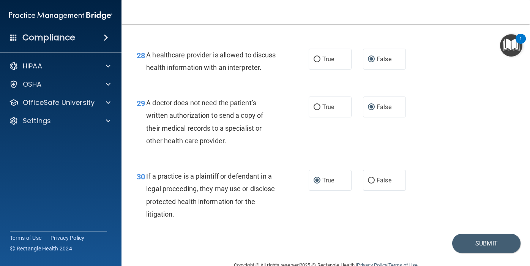
scroll to position [1979, 0]
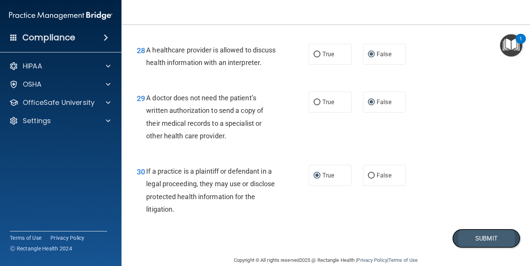
click at [475, 228] on button "Submit" at bounding box center [486, 237] width 68 height 19
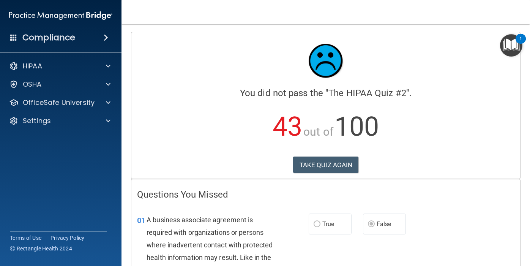
click at [440, 255] on div "01 A business associate agreement is required with organizations or persons whe…" at bounding box center [325, 247] width 388 height 86
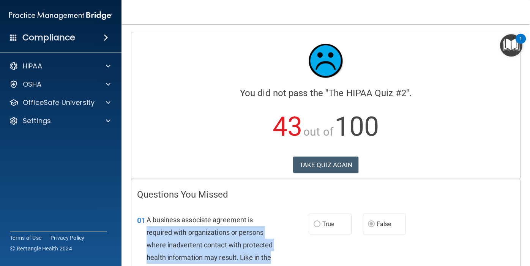
drag, startPoint x: 283, startPoint y: 216, endPoint x: 302, endPoint y: 260, distance: 48.1
click at [302, 260] on div "01 A business associate agreement is required with organizations or persons whe…" at bounding box center [223, 246] width 194 height 67
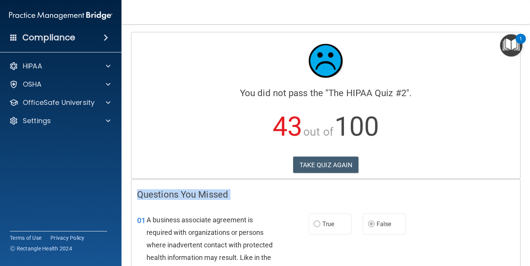
drag, startPoint x: 520, startPoint y: 113, endPoint x: 516, endPoint y: 248, distance: 134.7
click at [516, 248] on main "Calculating your score.... You did not pass the " The HIPAA Quiz #2 ". 43 out o…" at bounding box center [325, 144] width 408 height 241
click at [427, 258] on div "01 A business associate agreement is required with organizations or persons whe…" at bounding box center [325, 247] width 388 height 86
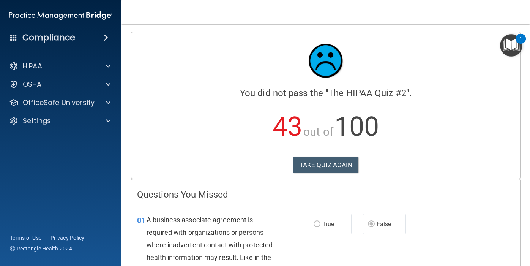
click at [427, 258] on div "01 A business associate agreement is required with organizations or persons whe…" at bounding box center [325, 247] width 388 height 86
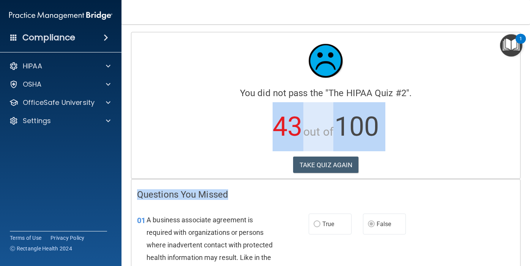
drag, startPoint x: 494, startPoint y: 198, endPoint x: 174, endPoint y: 102, distance: 333.4
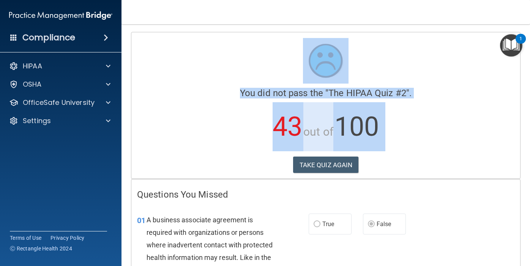
drag, startPoint x: 123, startPoint y: 72, endPoint x: 135, endPoint y: 192, distance: 120.4
click at [134, 192] on main "Calculating your score.... You did not pass the " The HIPAA Quiz #2 ". 43 out o…" at bounding box center [325, 144] width 408 height 241
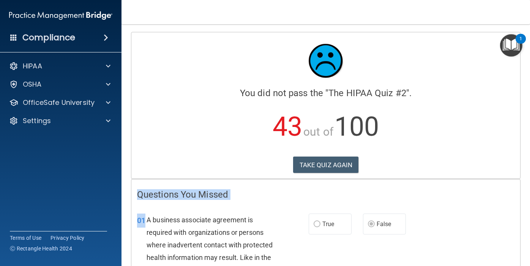
drag, startPoint x: 132, startPoint y: 194, endPoint x: 130, endPoint y: 239, distance: 45.5
click at [133, 260] on div "01 A business associate agreement is required with organizations or persons whe…" at bounding box center [223, 246] width 194 height 67
click at [134, 260] on div "01 A business associate agreement is required with organizations or persons whe…" at bounding box center [223, 246] width 194 height 67
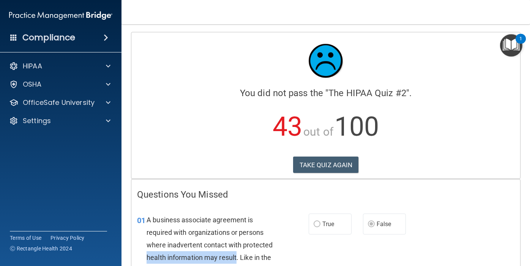
drag, startPoint x: 134, startPoint y: 260, endPoint x: 231, endPoint y: 257, distance: 96.8
click at [229, 258] on div "01 A business associate agreement is required with organizations or persons whe…" at bounding box center [223, 246] width 194 height 67
click at [338, 262] on div "01 A business associate agreement is required with organizations or persons whe…" at bounding box center [325, 247] width 388 height 86
drag, startPoint x: 338, startPoint y: 262, endPoint x: 345, endPoint y: 256, distance: 8.6
click at [345, 256] on div "01 A business associate agreement is required with organizations or persons whe…" at bounding box center [325, 247] width 388 height 86
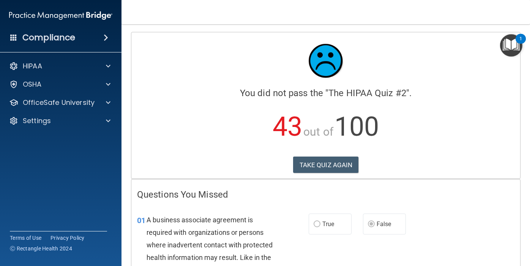
click at [517, 233] on div "01 A business associate agreement is required with organizations or persons whe…" at bounding box center [325, 247] width 388 height 86
drag, startPoint x: 525, startPoint y: 231, endPoint x: 529, endPoint y: 243, distance: 13.1
click at [529, 243] on main "Calculating your score.... You did not pass the " The HIPAA Quiz #2 ". 43 out o…" at bounding box center [325, 144] width 408 height 241
click at [332, 259] on div "01 A business associate agreement is required with organizations or persons whe…" at bounding box center [325, 247] width 388 height 86
click at [332, 260] on div "01 A business associate agreement is required with organizations or persons whe…" at bounding box center [325, 247] width 388 height 86
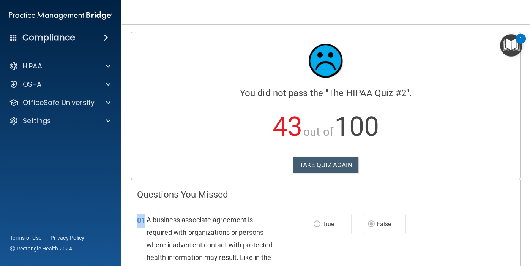
click at [332, 260] on div "01 A business associate agreement is required with organizations or persons whe…" at bounding box center [325, 247] width 388 height 86
drag, startPoint x: 135, startPoint y: 188, endPoint x: 472, endPoint y: 181, distance: 337.7
drag, startPoint x: 521, startPoint y: 170, endPoint x: 519, endPoint y: 220, distance: 50.5
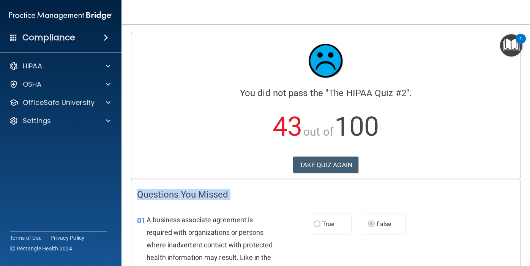
click at [519, 232] on main "Calculating your score.... You did not pass the " The HIPAA Quiz #2 ". 43 out o…" at bounding box center [325, 144] width 408 height 241
click at [486, 149] on p "43 out of 100" at bounding box center [325, 126] width 377 height 49
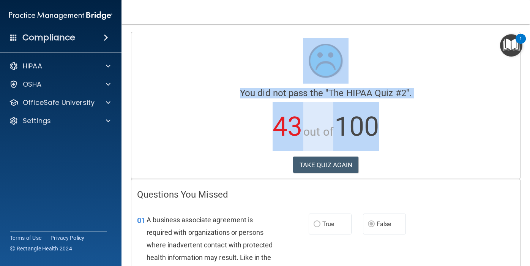
drag, startPoint x: 468, startPoint y: 148, endPoint x: 130, endPoint y: 77, distance: 346.1
click at [130, 77] on main "Calculating your score.... You did not pass the " The HIPAA Quiz #2 ". 43 out o…" at bounding box center [325, 144] width 408 height 241
drag, startPoint x: 129, startPoint y: 77, endPoint x: 124, endPoint y: 162, distance: 85.1
click at [124, 162] on main "Calculating your score.... You did not pass the " The HIPAA Quiz #2 ". 43 out o…" at bounding box center [325, 144] width 408 height 241
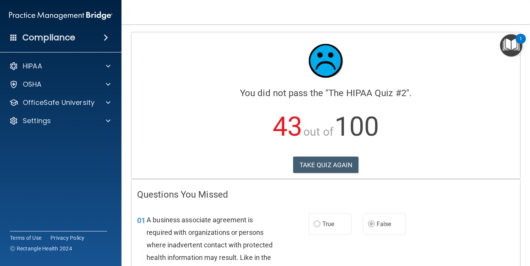
click at [124, 162] on main "Calculating your score.... You did not pass the " The HIPAA Quiz #2 ". 43 out o…" at bounding box center [325, 144] width 408 height 241
click at [134, 256] on div "01 A business associate agreement is required with organizations or persons whe…" at bounding box center [223, 246] width 194 height 67
drag, startPoint x: 120, startPoint y: 170, endPoint x: 122, endPoint y: 176, distance: 7.0
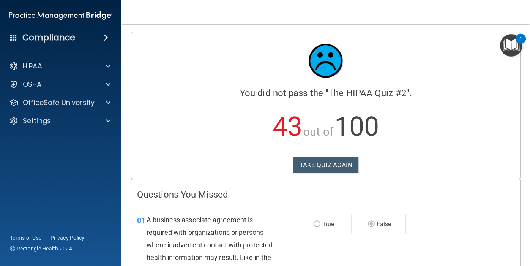
click at [121, 175] on div "Compliance HIPAA Documents and Policies Report an Incident Business Associates …" at bounding box center [265, 133] width 530 height 266
click at [504, 159] on div "TAKE QUIZ AGAIN" at bounding box center [325, 164] width 377 height 17
click at [516, 257] on div "01 A business associate agreement is required with organizations or persons whe…" at bounding box center [325, 247] width 388 height 86
click at [515, 257] on div "01 A business associate agreement is required with organizations or persons whe…" at bounding box center [325, 247] width 388 height 86
click at [515, 259] on div "01 A business associate agreement is required with organizations or persons whe…" at bounding box center [325, 247] width 388 height 86
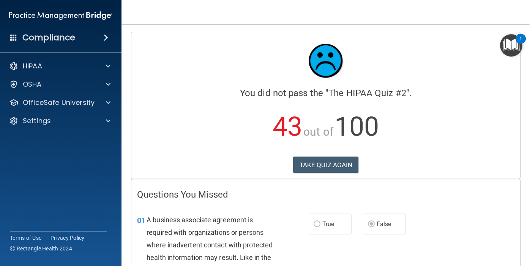
drag, startPoint x: 523, startPoint y: 262, endPoint x: 503, endPoint y: 220, distance: 46.8
click at [506, 236] on main "Calculating your score.... You did not pass the " The HIPAA Quiz #2 ". 43 out o…" at bounding box center [325, 144] width 408 height 241
drag, startPoint x: 504, startPoint y: 122, endPoint x: 510, endPoint y: 200, distance: 78.7
drag, startPoint x: 511, startPoint y: 211, endPoint x: 514, endPoint y: 235, distance: 24.9
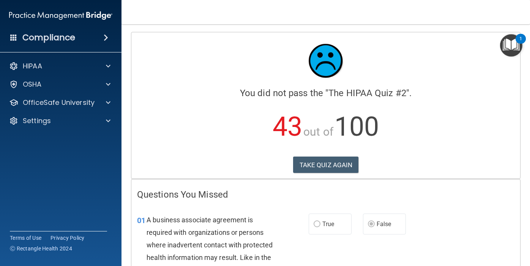
click at [514, 234] on div "01 A business associate agreement is required with organizations or persons whe…" at bounding box center [325, 247] width 388 height 86
click at [517, 257] on div "01 A business associate agreement is required with organizations or persons whe…" at bounding box center [325, 247] width 388 height 86
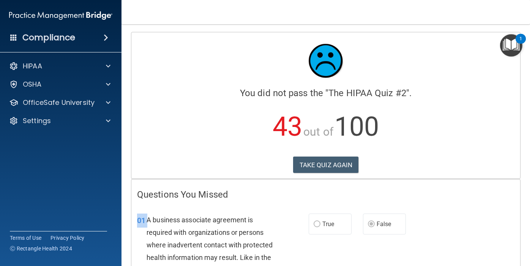
click at [517, 257] on div "01 A business associate agreement is required with organizations or persons whe…" at bounding box center [325, 247] width 388 height 86
click at [515, 257] on div "01 A business associate agreement is required with organizations or persons whe…" at bounding box center [325, 247] width 388 height 86
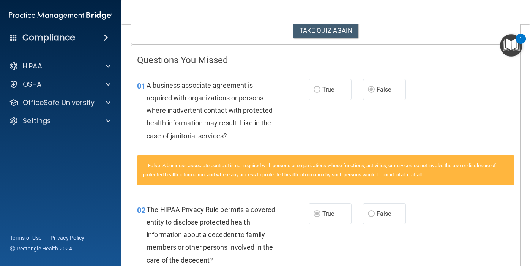
scroll to position [135, 0]
drag, startPoint x: 515, startPoint y: 241, endPoint x: 519, endPoint y: 202, distance: 38.9
click at [519, 202] on div "02 The HIPAA Privacy Rule permits a covered entity to disclose protected health…" at bounding box center [325, 236] width 388 height 86
click at [517, 247] on div "02 The HIPAA Privacy Rule permits a covered entity to disclose protected health…" at bounding box center [325, 236] width 388 height 86
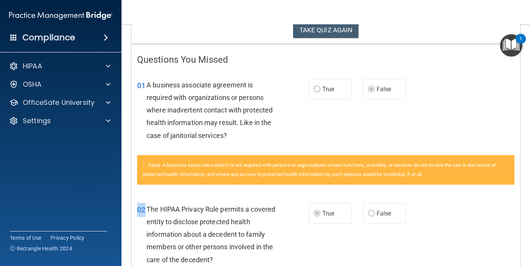
click at [517, 247] on div "02 The HIPAA Privacy Rule permits a covered entity to disclose protected health…" at bounding box center [325, 236] width 388 height 86
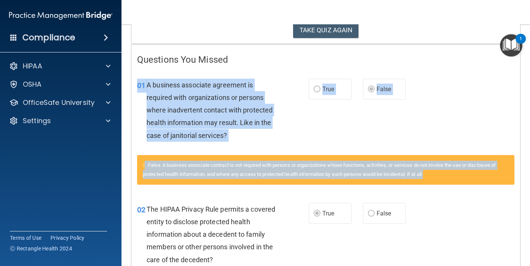
drag, startPoint x: 513, startPoint y: 253, endPoint x: 508, endPoint y: 143, distance: 109.7
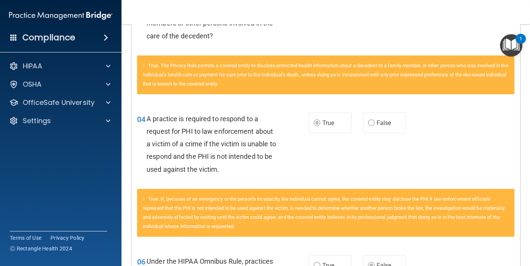
scroll to position [368, 0]
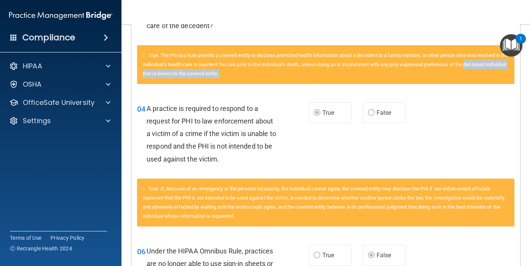
drag, startPoint x: 507, startPoint y: 141, endPoint x: 484, endPoint y: 69, distance: 76.5
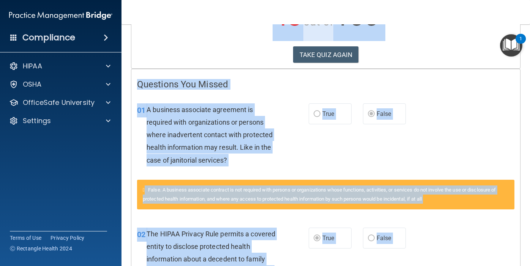
scroll to position [100, 0]
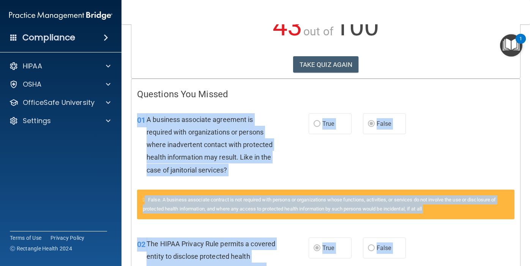
drag, startPoint x: 479, startPoint y: 71, endPoint x: 480, endPoint y: 130, distance: 59.6
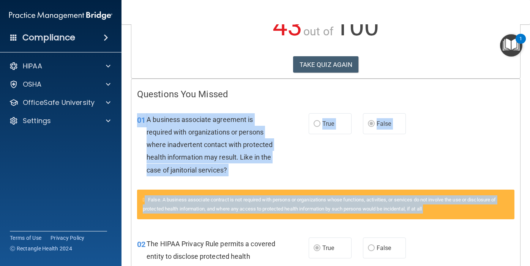
drag, startPoint x: 478, startPoint y: 144, endPoint x: 479, endPoint y: 241, distance: 97.5
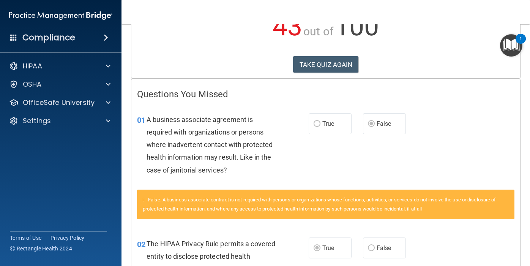
click at [480, 246] on div "02 The HIPAA Privacy Rule permits a covered entity to disclose protected health…" at bounding box center [325, 271] width 388 height 86
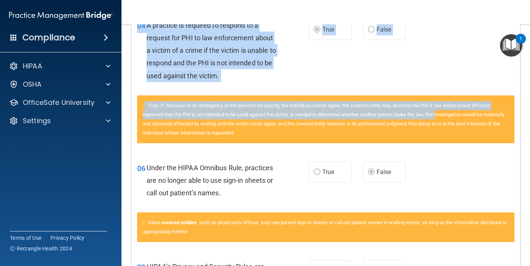
drag, startPoint x: 478, startPoint y: 147, endPoint x: 440, endPoint y: 111, distance: 51.8
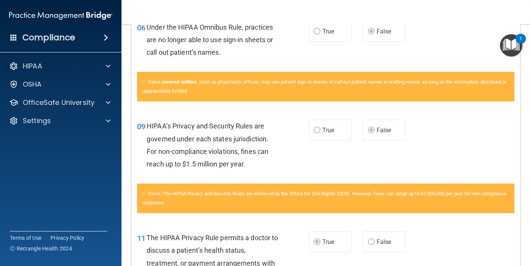
scroll to position [685, 0]
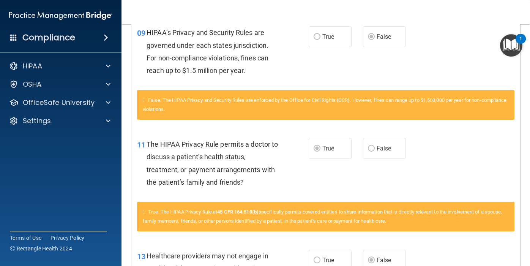
click at [518, 100] on div "False. The HIPAA Privacy and Security Rules are enforced by the Office for Civi…" at bounding box center [325, 109] width 388 height 38
drag, startPoint x: 525, startPoint y: 99, endPoint x: 523, endPoint y: 193, distance: 94.1
click at [523, 193] on main "Calculating your score.... You did not pass the " The HIPAA Quiz #2 ". 43 out o…" at bounding box center [325, 144] width 408 height 241
click at [520, 160] on main "Calculating your score.... You did not pass the " The HIPAA Quiz #2 ". 43 out o…" at bounding box center [325, 144] width 408 height 241
drag, startPoint x: 523, startPoint y: 160, endPoint x: 514, endPoint y: 118, distance: 43.1
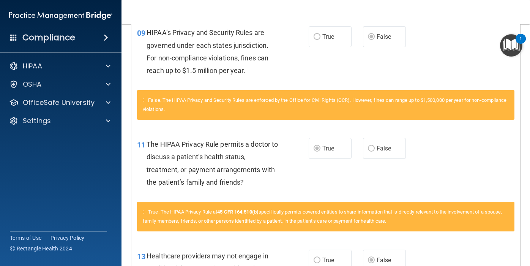
click at [514, 118] on main "Calculating your score.... You did not pass the " The HIPAA Quiz #2 ". 43 out o…" at bounding box center [325, 144] width 408 height 241
click at [512, 118] on div "False. The HIPAA Privacy and Security Rules are enforced by the Office for Civi…" at bounding box center [325, 105] width 377 height 30
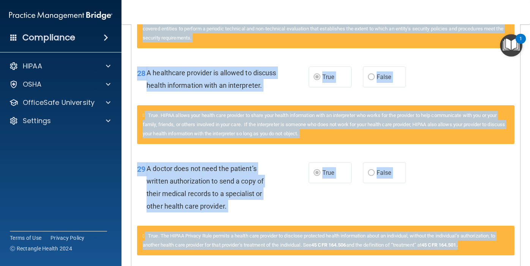
scroll to position [1916, 0]
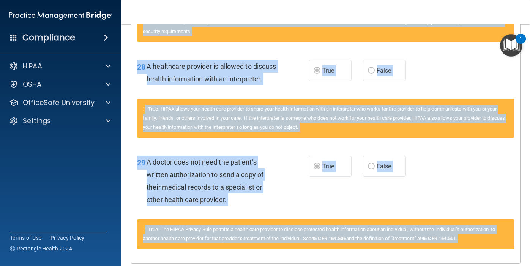
drag, startPoint x: 487, startPoint y: 239, endPoint x: 519, endPoint y: 255, distance: 35.6
drag, startPoint x: 522, startPoint y: 253, endPoint x: 522, endPoint y: 228, distance: 25.0
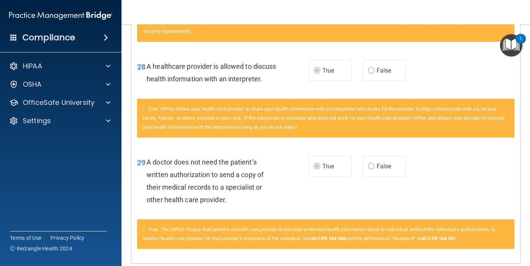
click at [522, 228] on main "Calculating your score.... You did not pass the " The HIPAA Quiz #2 ". 43 out o…" at bounding box center [325, 144] width 408 height 241
drag, startPoint x: 522, startPoint y: 228, endPoint x: 511, endPoint y: 180, distance: 50.0
click at [510, 180] on main "Calculating your score.... You did not pass the " The HIPAA Quiz #2 ". 43 out o…" at bounding box center [325, 144] width 408 height 241
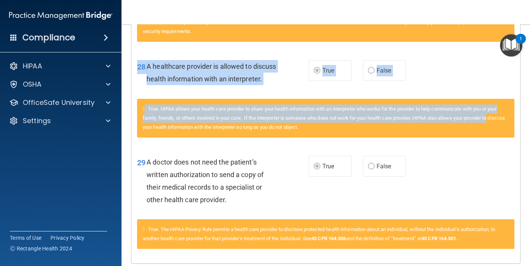
drag, startPoint x: 509, startPoint y: 132, endPoint x: 511, endPoint y: 96, distance: 35.7
click at [511, 96] on div "28 A healthcare provider is allowed to discuss health information with an inter…" at bounding box center [325, 97] width 377 height 95
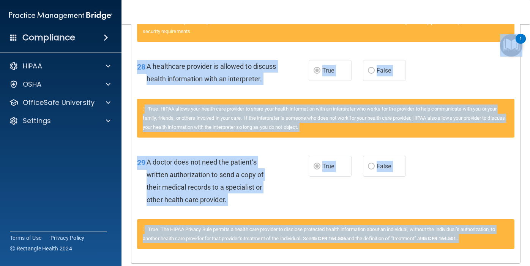
drag, startPoint x: 511, startPoint y: 96, endPoint x: 513, endPoint y: 38, distance: 58.1
click at [512, 38] on body "Compliance HIPAA Documents and Policies Report an Incident Business Associates …" at bounding box center [265, 133] width 530 height 266
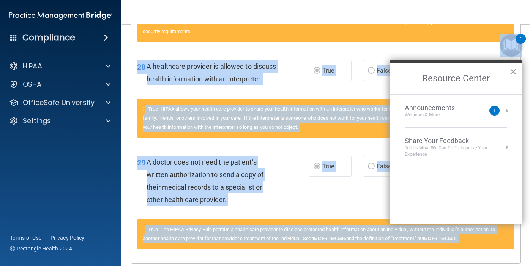
click at [509, 77] on button "×" at bounding box center [512, 71] width 7 height 12
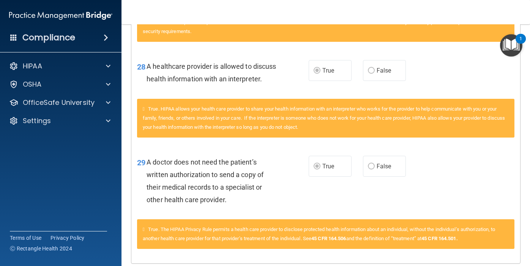
drag, startPoint x: 522, startPoint y: 26, endPoint x: 525, endPoint y: 5, distance: 20.7
click at [524, 5] on div "Toggle navigation Angela Braithwaite angbwaite@gmail.com Manage My Enterprise S…" at bounding box center [325, 133] width 408 height 266
click at [525, 5] on nav "Toggle navigation Angela Braithwaite angbwaite@gmail.com Manage My Enterprise S…" at bounding box center [325, 12] width 408 height 24
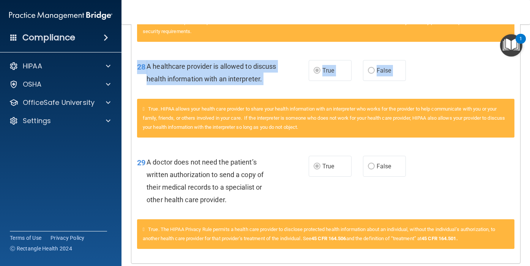
drag, startPoint x: 525, startPoint y: 104, endPoint x: 525, endPoint y: 116, distance: 12.9
click at [525, 116] on main "Calculating your score.... You did not pass the " The HIPAA Quiz #2 ". 43 out o…" at bounding box center [325, 144] width 408 height 241
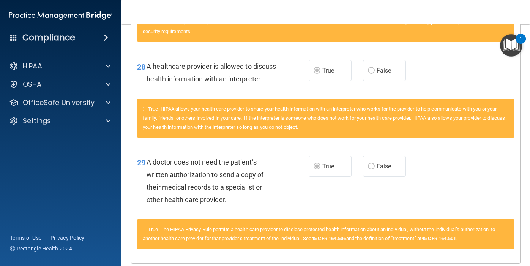
click at [523, 119] on main "Calculating your score.... You did not pass the " The HIPAA Quiz #2 ". 43 out o…" at bounding box center [325, 144] width 408 height 241
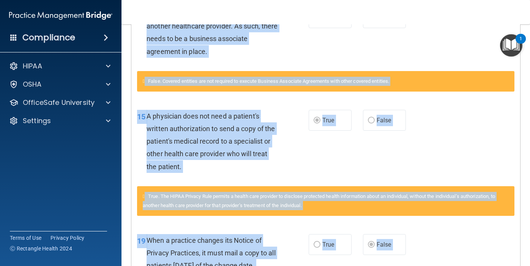
scroll to position [901, 0]
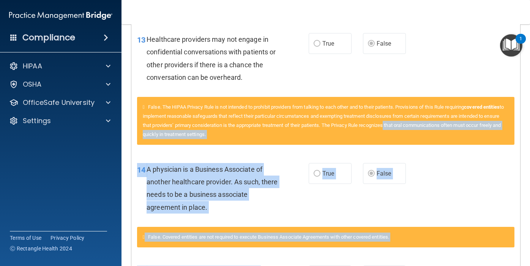
drag, startPoint x: 464, startPoint y: 42, endPoint x: 426, endPoint y: 126, distance: 91.9
click at [474, 165] on div "14 A physician is a Business Associate of another healthcare provider. As such,…" at bounding box center [325, 189] width 388 height 73
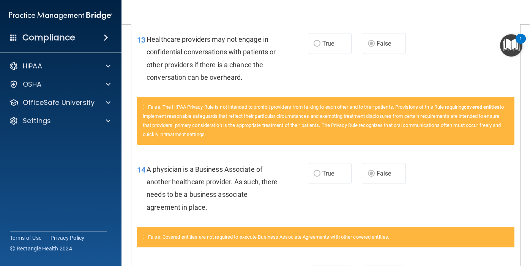
drag, startPoint x: 484, startPoint y: 39, endPoint x: 492, endPoint y: 153, distance: 114.0
click at [493, 153] on div "13 Healthcare providers may not engage in confidential conversations with patie…" at bounding box center [325, 89] width 377 height 130
drag, startPoint x: 522, startPoint y: 185, endPoint x: 519, endPoint y: 132, distance: 52.4
click at [519, 134] on main "Calculating your score.... You did not pass the " The HIPAA Quiz #2 ". 43 out o…" at bounding box center [325, 144] width 408 height 241
drag, startPoint x: 519, startPoint y: 137, endPoint x: 430, endPoint y: 39, distance: 132.4
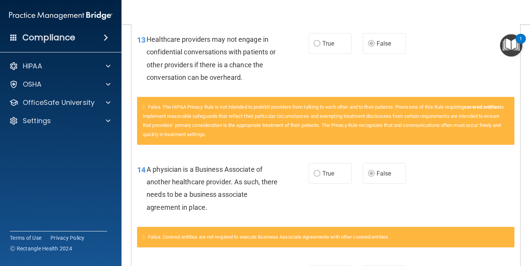
click at [431, 39] on div "13 Healthcare providers may not engage in confidential conversations with patie…" at bounding box center [325, 89] width 377 height 130
drag, startPoint x: 430, startPoint y: 39, endPoint x: 446, endPoint y: 90, distance: 53.3
click at [446, 90] on div "13 Healthcare providers may not engage in confidential conversations with patie…" at bounding box center [325, 60] width 388 height 73
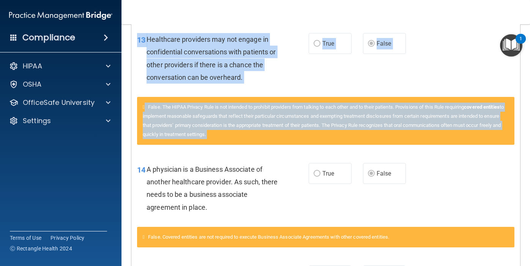
drag, startPoint x: 447, startPoint y: 90, endPoint x: 442, endPoint y: 182, distance: 93.0
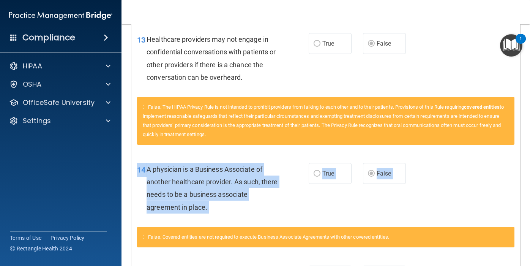
drag, startPoint x: 442, startPoint y: 186, endPoint x: 470, endPoint y: 233, distance: 54.4
click at [466, 233] on div "14 A physician is a Business Associate of another healthcare provider. As such,…" at bounding box center [325, 204] width 377 height 102
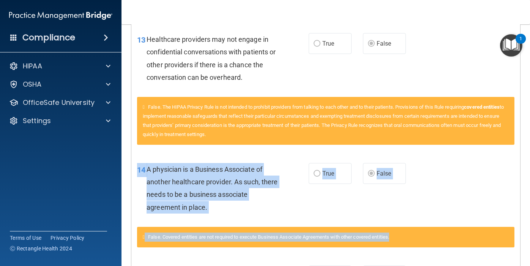
drag, startPoint x: 472, startPoint y: 233, endPoint x: 525, endPoint y: 143, distance: 104.0
click at [525, 144] on main "Calculating your score.... You did not pass the " The HIPAA Quiz #2 ". 43 out o…" at bounding box center [325, 144] width 408 height 241
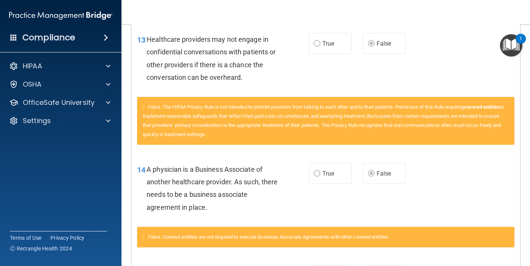
drag, startPoint x: 525, startPoint y: 143, endPoint x: 527, endPoint y: 212, distance: 69.1
click at [527, 212] on main "Calculating your score.... You did not pass the " The HIPAA Quiz #2 ". 43 out o…" at bounding box center [325, 144] width 408 height 241
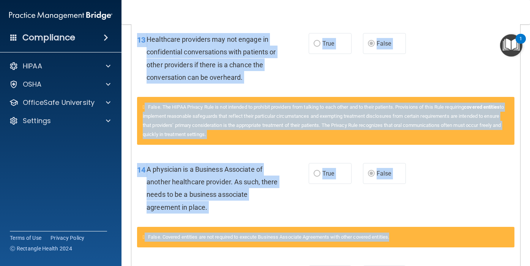
drag, startPoint x: 447, startPoint y: 190, endPoint x: 421, endPoint y: 255, distance: 70.1
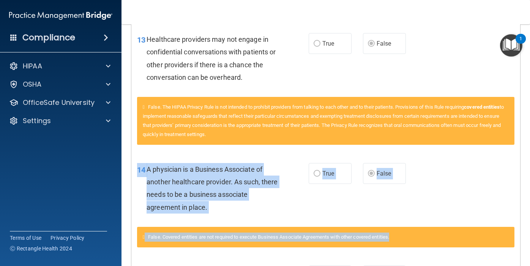
drag, startPoint x: 472, startPoint y: 190, endPoint x: 491, endPoint y: 246, distance: 59.3
click at [490, 246] on div "14 A physician is a Business Associate of another healthcare provider. As such,…" at bounding box center [325, 204] width 377 height 102
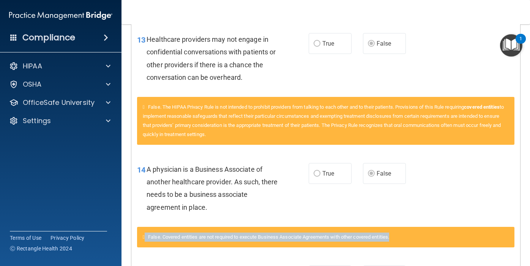
drag, startPoint x: 491, startPoint y: 246, endPoint x: 526, endPoint y: 227, distance: 39.7
click at [526, 227] on main "Calculating your score.... You did not pass the " The HIPAA Quiz #2 ". 43 out o…" at bounding box center [325, 144] width 408 height 241
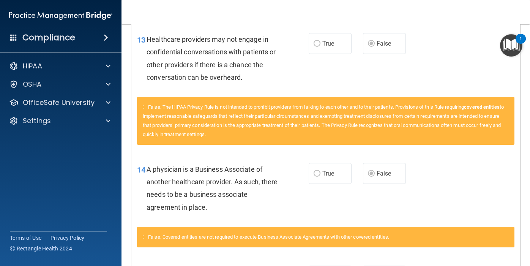
click at [526, 227] on main "Calculating your score.... You did not pass the " The HIPAA Quiz #2 ". 43 out o…" at bounding box center [325, 144] width 408 height 241
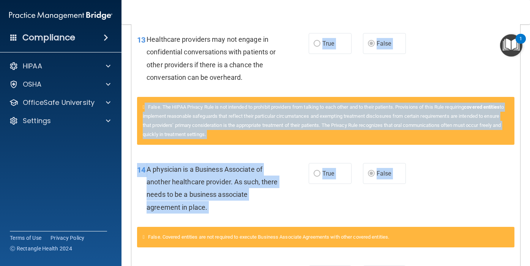
drag, startPoint x: 526, startPoint y: 227, endPoint x: 269, endPoint y: 89, distance: 291.9
click at [272, 88] on main "Calculating your score.... You did not pass the " The HIPAA Quiz #2 ". 43 out o…" at bounding box center [325, 144] width 408 height 241
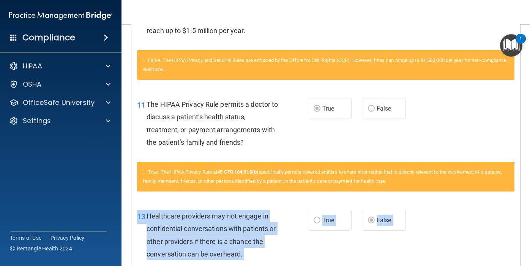
scroll to position [790, 0]
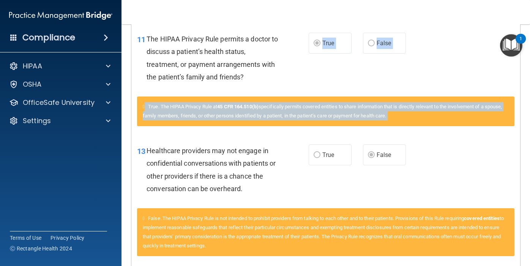
drag, startPoint x: 269, startPoint y: 89, endPoint x: 290, endPoint y: 77, distance: 24.6
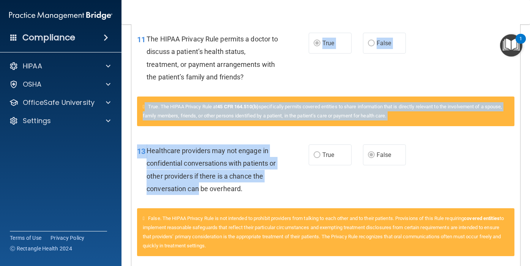
drag, startPoint x: 291, startPoint y: 77, endPoint x: 185, endPoint y: 186, distance: 151.6
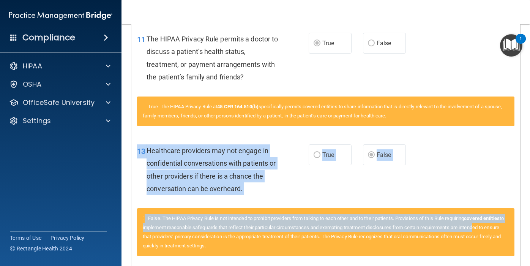
drag, startPoint x: 135, startPoint y: 131, endPoint x: 151, endPoint y: 232, distance: 102.2
drag, startPoint x: 319, startPoint y: 258, endPoint x: 268, endPoint y: 102, distance: 164.1
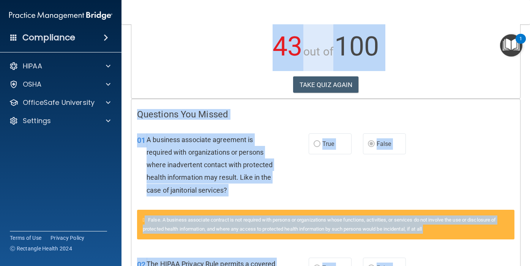
scroll to position [0, 0]
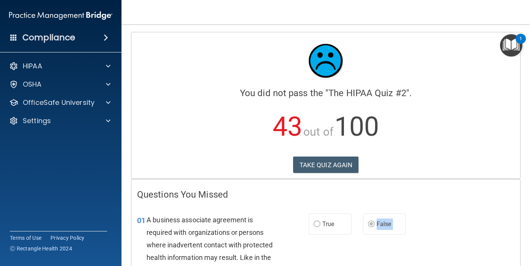
drag, startPoint x: 269, startPoint y: 44, endPoint x: 324, endPoint y: 234, distance: 197.5
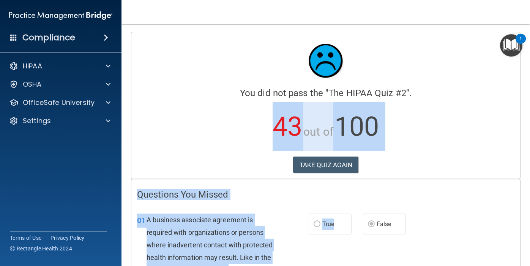
drag, startPoint x: 324, startPoint y: 230, endPoint x: 172, endPoint y: 104, distance: 197.7
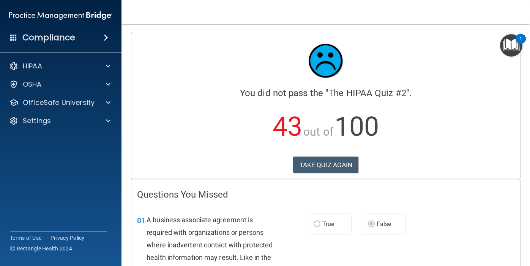
drag, startPoint x: 173, startPoint y: 115, endPoint x: 454, endPoint y: 96, distance: 281.3
click at [453, 99] on div "You did not pass the " The HIPAA Quiz #2 ". 43 out of 100 TAKE QUIZ AGAIN" at bounding box center [325, 94] width 377 height 113
drag, startPoint x: 454, startPoint y: 96, endPoint x: 471, endPoint y: 229, distance: 133.5
drag, startPoint x: 476, startPoint y: 255, endPoint x: 474, endPoint y: 180, distance: 75.1
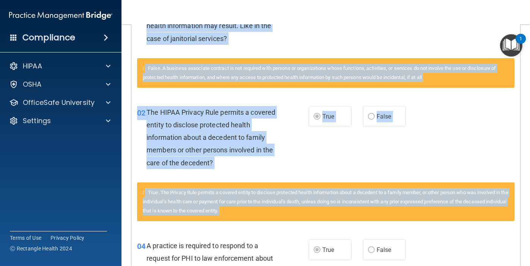
scroll to position [257, 0]
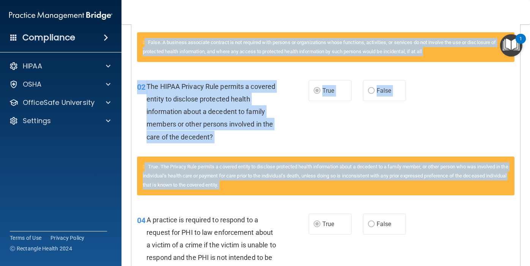
drag, startPoint x: 360, startPoint y: 130, endPoint x: 355, endPoint y: 236, distance: 105.9
drag, startPoint x: 475, startPoint y: 235, endPoint x: 440, endPoint y: 231, distance: 34.3
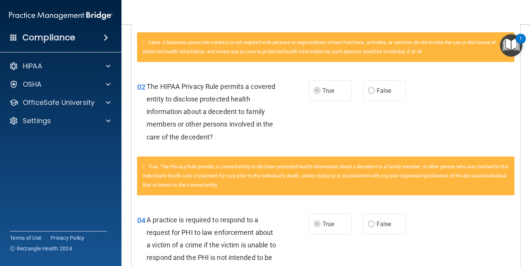
drag, startPoint x: 345, startPoint y: 259, endPoint x: 339, endPoint y: 250, distance: 11.4
click at [341, 251] on div "04 A practice is required to respond to a request for PHI to law enforcement ab…" at bounding box center [325, 247] width 388 height 86
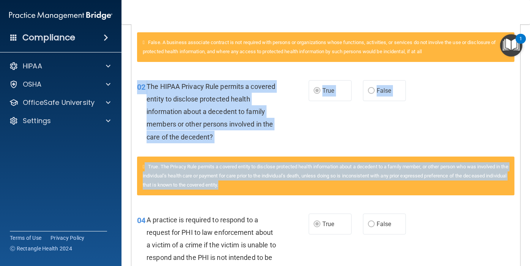
drag, startPoint x: 294, startPoint y: 203, endPoint x: 289, endPoint y: 88, distance: 115.0
click at [289, 103] on div "02 The HIPAA Privacy Rule permits a covered entity to disclose protected health…" at bounding box center [325, 137] width 377 height 133
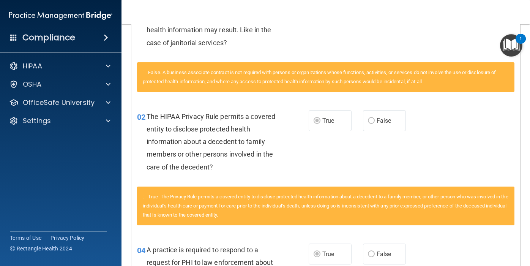
scroll to position [211, 0]
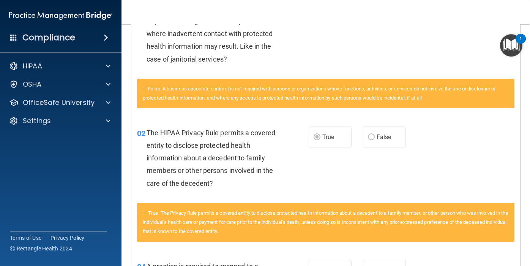
drag, startPoint x: 274, startPoint y: 172, endPoint x: 266, endPoint y: 220, distance: 48.0
click at [266, 220] on div "02 The HIPAA Privacy Rule permits a covered entity to disclose protected health…" at bounding box center [325, 183] width 377 height 133
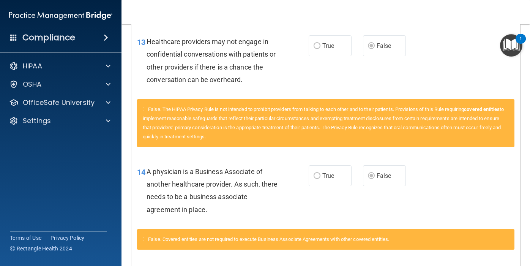
scroll to position [900, 0]
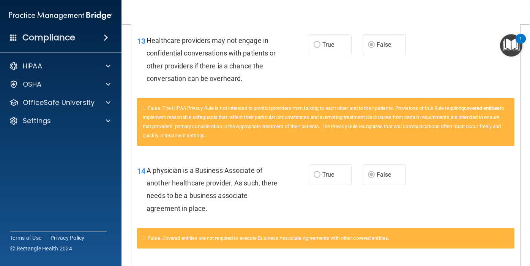
drag, startPoint x: 449, startPoint y: 165, endPoint x: 395, endPoint y: 193, distance: 61.1
click at [385, 198] on div "14 A physician is a Business Associate of another healthcare provider. As such,…" at bounding box center [325, 190] width 388 height 73
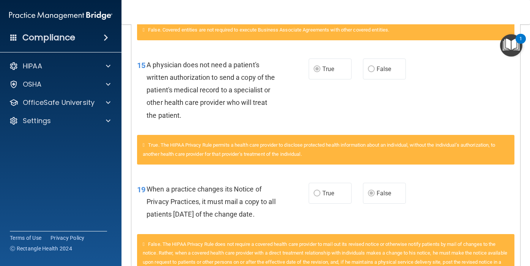
scroll to position [1119, 0]
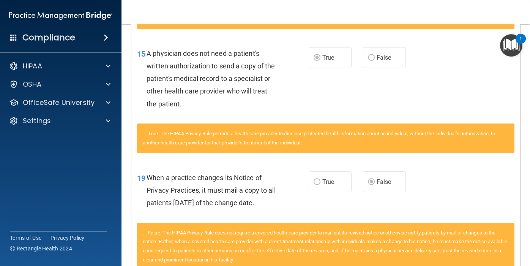
drag, startPoint x: 350, startPoint y: 211, endPoint x: 350, endPoint y: 191, distance: 20.1
click at [350, 192] on div "19 When a practice changes its Notice of Privacy Practices, it must mail a copy…" at bounding box center [325, 192] width 388 height 61
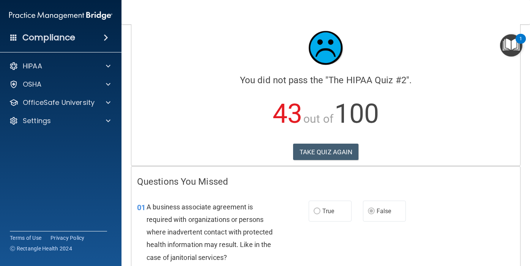
scroll to position [12, 0]
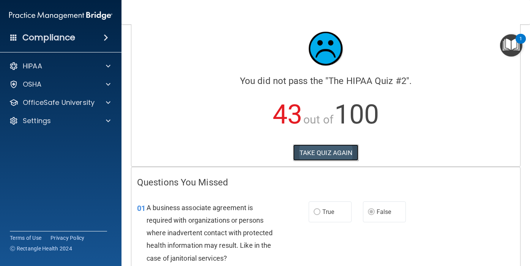
click at [336, 147] on button "TAKE QUIZ AGAIN" at bounding box center [326, 152] width 66 height 17
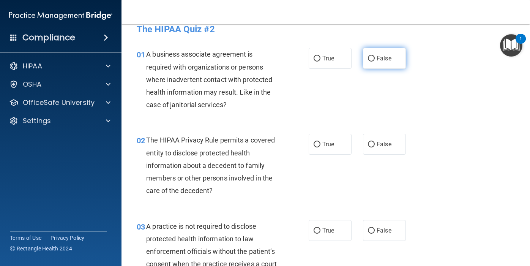
click at [369, 58] on input "False" at bounding box center [371, 59] width 7 height 6
radio input "true"
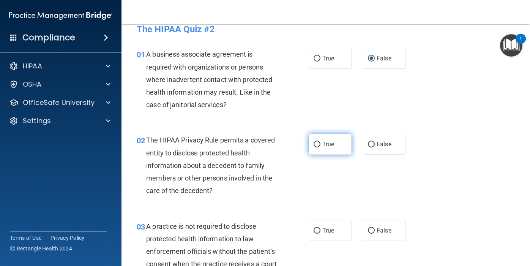
click at [317, 145] on input "True" at bounding box center [316, 144] width 7 height 6
radio input "true"
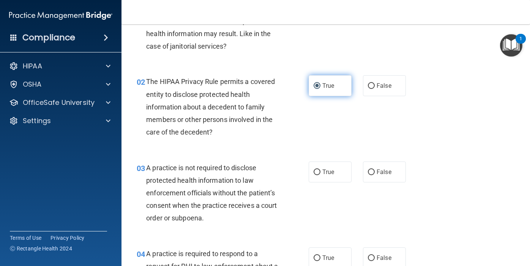
scroll to position [75, 0]
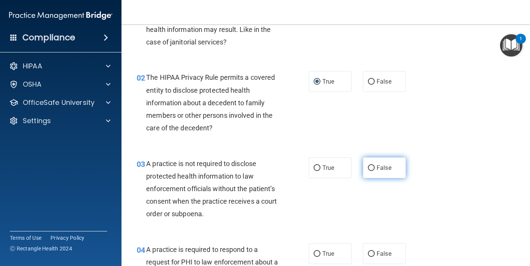
click at [370, 166] on input "False" at bounding box center [371, 168] width 7 height 6
radio input "true"
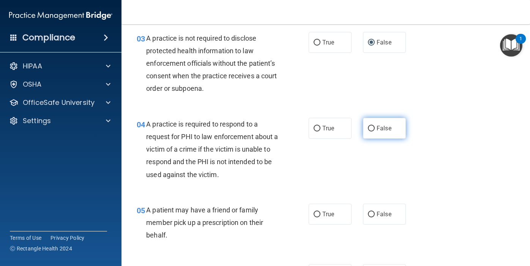
scroll to position [202, 0]
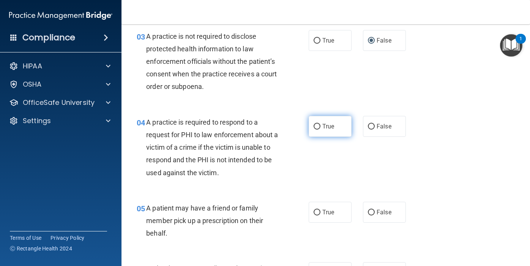
click at [316, 124] on input "True" at bounding box center [316, 127] width 7 height 6
radio input "true"
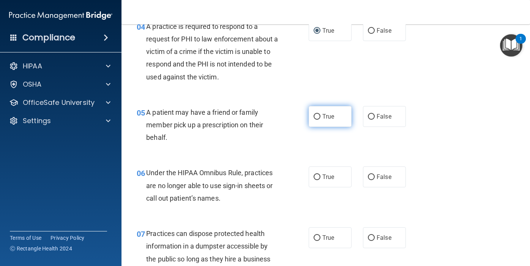
scroll to position [299, 0]
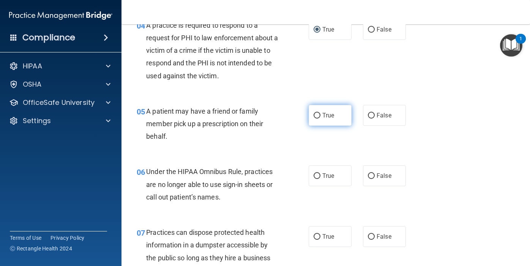
click at [317, 114] on input "True" at bounding box center [316, 116] width 7 height 6
radio input "true"
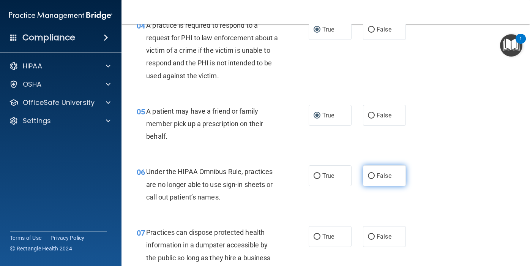
click at [372, 174] on input "False" at bounding box center [371, 176] width 7 height 6
radio input "true"
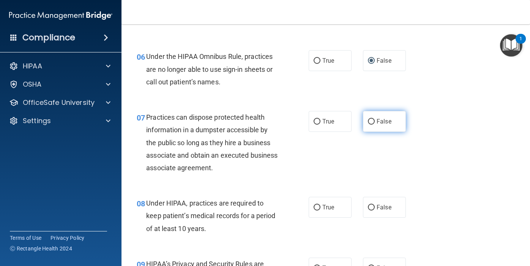
scroll to position [415, 0]
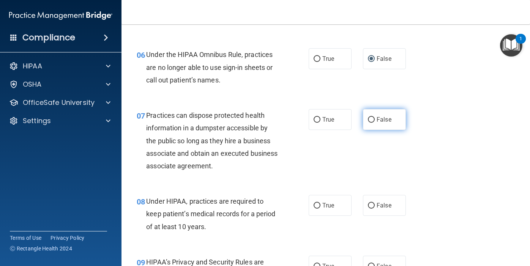
click at [370, 117] on input "False" at bounding box center [371, 120] width 7 height 6
radio input "true"
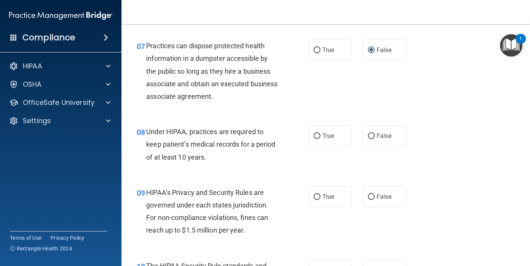
scroll to position [487, 0]
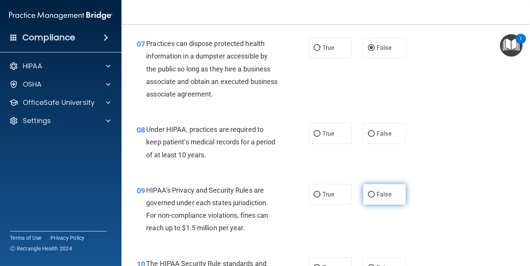
click at [370, 192] on input "False" at bounding box center [371, 195] width 7 height 6
radio input "true"
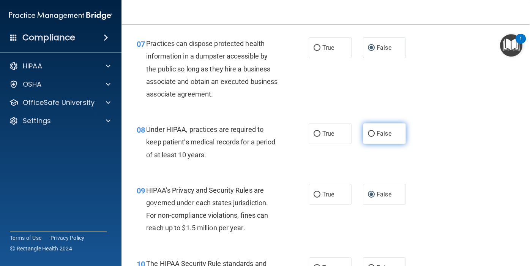
click at [368, 132] on input "False" at bounding box center [371, 134] width 7 height 6
radio input "true"
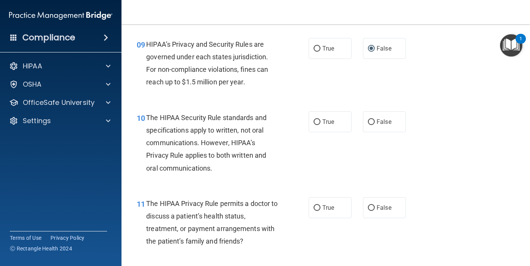
scroll to position [633, 0]
click at [317, 119] on input "True" at bounding box center [316, 122] width 7 height 6
radio input "true"
click at [317, 204] on input "True" at bounding box center [316, 207] width 7 height 6
radio input "true"
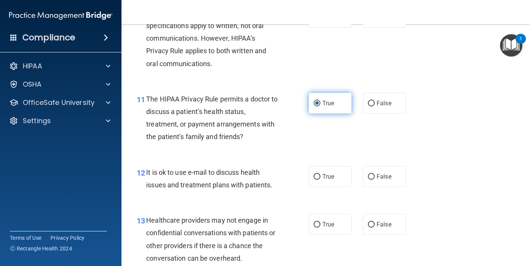
scroll to position [735, 0]
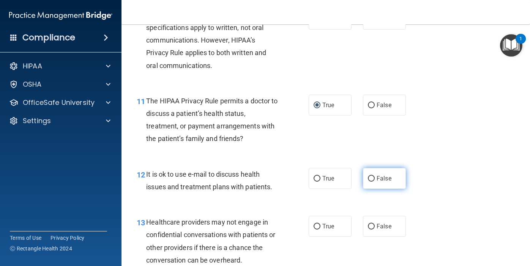
click at [373, 176] on input "False" at bounding box center [371, 179] width 7 height 6
radio input "true"
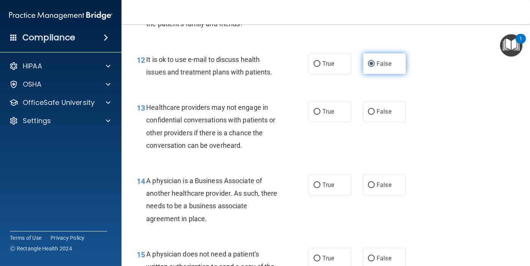
scroll to position [853, 0]
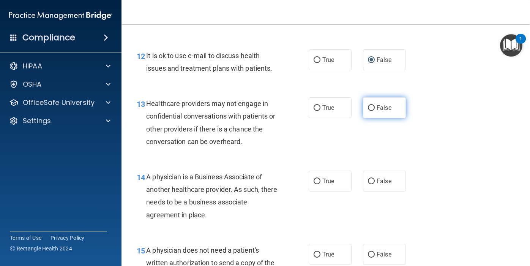
click at [370, 107] on input "False" at bounding box center [371, 108] width 7 height 6
radio input "true"
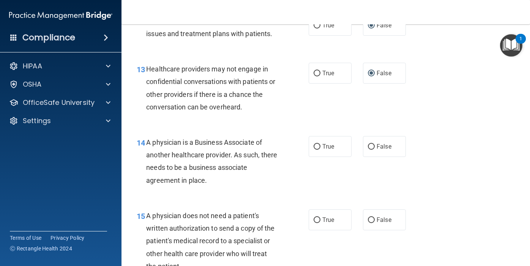
scroll to position [892, 0]
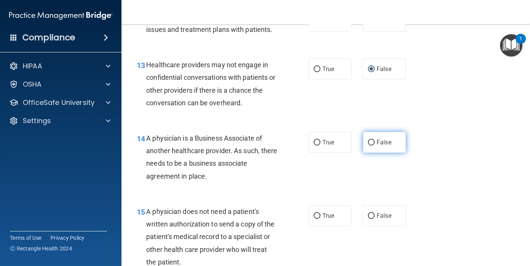
click at [371, 141] on input "False" at bounding box center [371, 143] width 7 height 6
radio input "true"
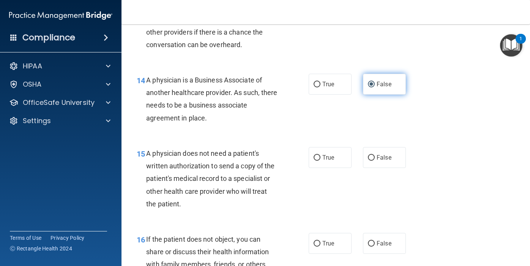
scroll to position [955, 0]
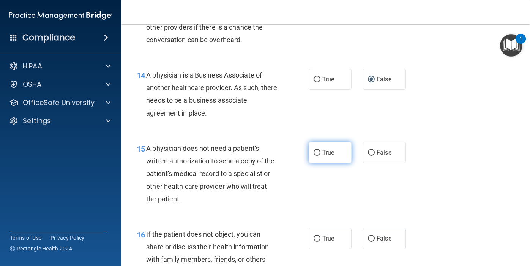
click at [318, 151] on input "True" at bounding box center [316, 153] width 7 height 6
radio input "true"
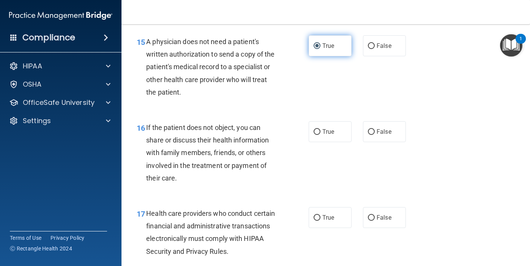
scroll to position [1065, 0]
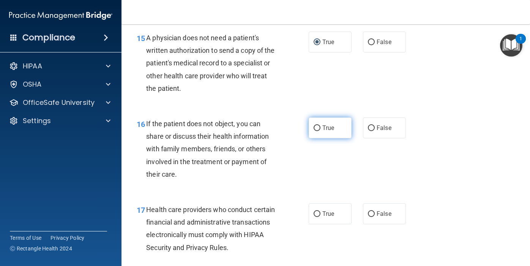
click at [317, 126] on input "True" at bounding box center [316, 128] width 7 height 6
radio input "true"
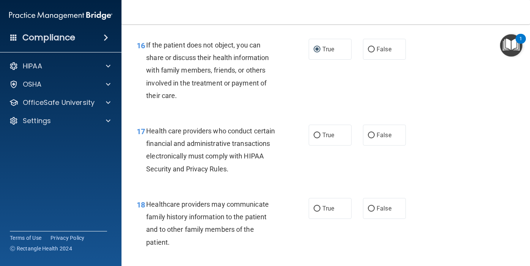
scroll to position [1145, 0]
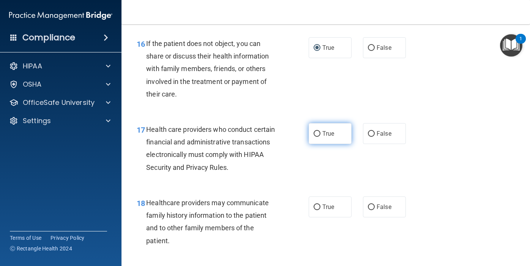
click at [316, 132] on input "True" at bounding box center [316, 134] width 7 height 6
radio input "true"
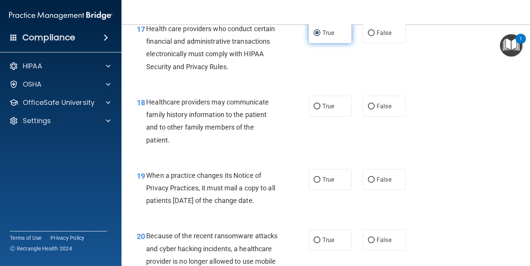
scroll to position [1248, 0]
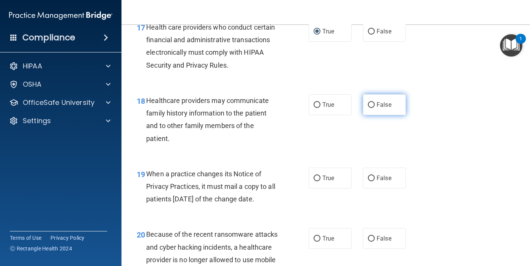
click at [370, 105] on input "False" at bounding box center [371, 105] width 7 height 6
radio input "true"
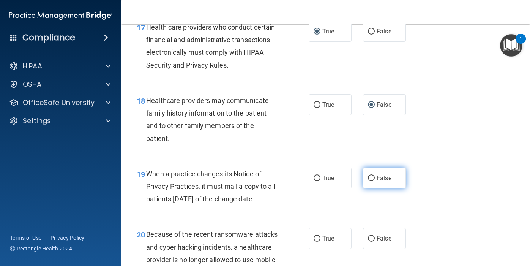
click at [370, 176] on input "False" at bounding box center [371, 178] width 7 height 6
radio input "true"
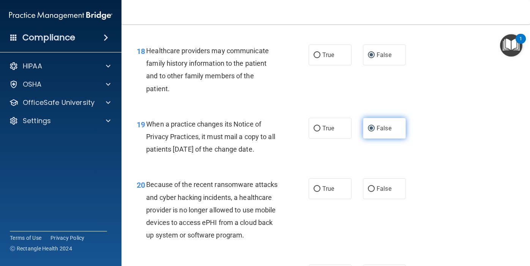
scroll to position [1305, 0]
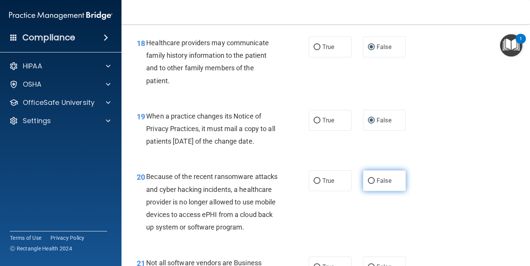
click at [371, 180] on input "False" at bounding box center [371, 181] width 7 height 6
radio input "true"
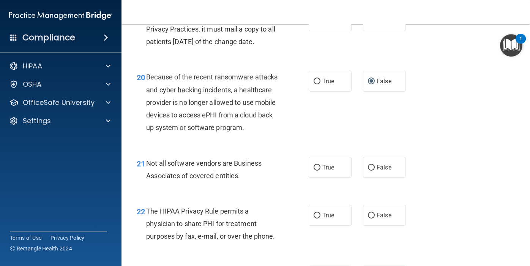
scroll to position [1411, 0]
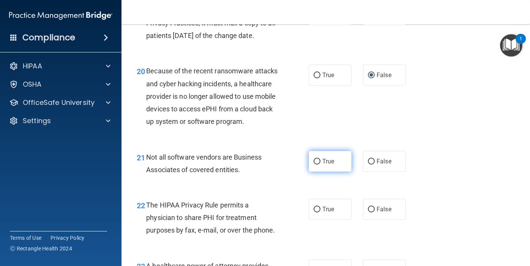
click at [316, 160] on input "True" at bounding box center [316, 162] width 7 height 6
radio input "true"
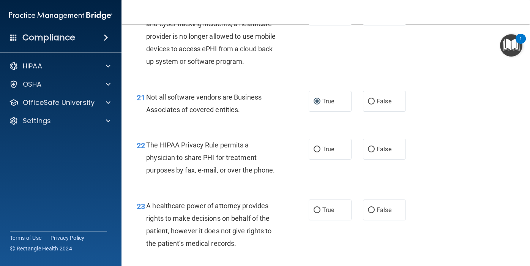
scroll to position [1474, 0]
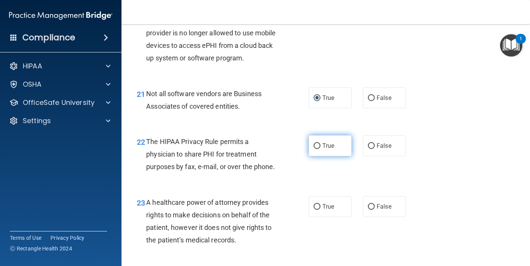
click at [316, 143] on input "True" at bounding box center [316, 146] width 7 height 6
radio input "true"
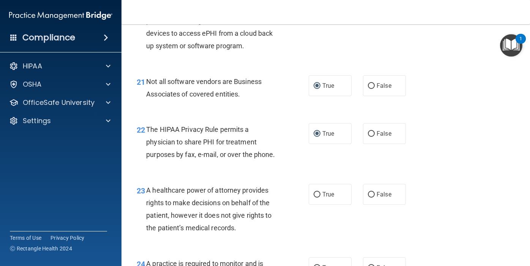
scroll to position [1485, 0]
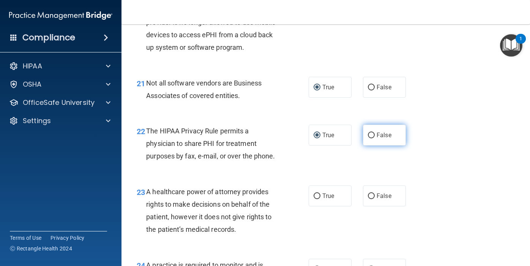
click at [371, 133] on input "False" at bounding box center [371, 135] width 7 height 6
radio input "true"
radio input "false"
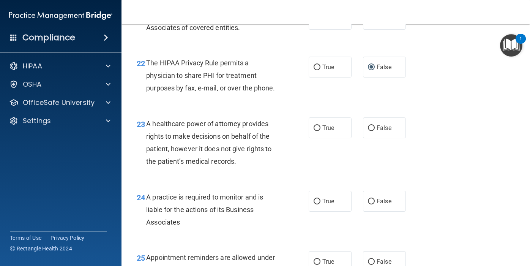
scroll to position [1555, 0]
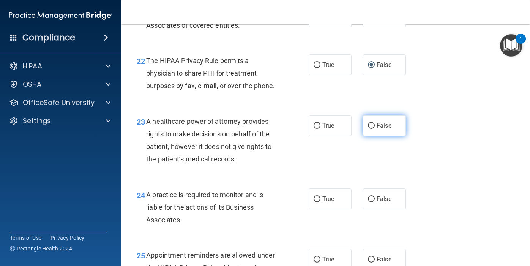
click at [371, 124] on input "False" at bounding box center [371, 126] width 7 height 6
radio input "true"
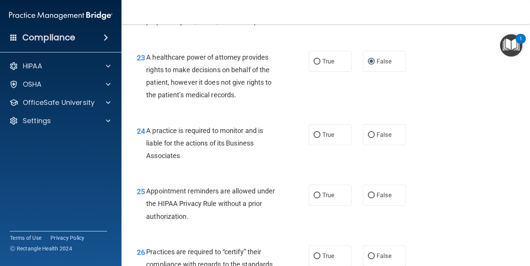
scroll to position [1619, 0]
click at [370, 135] on input "False" at bounding box center [371, 135] width 7 height 6
radio input "true"
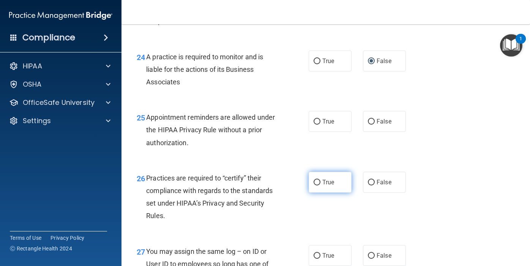
scroll to position [1700, 0]
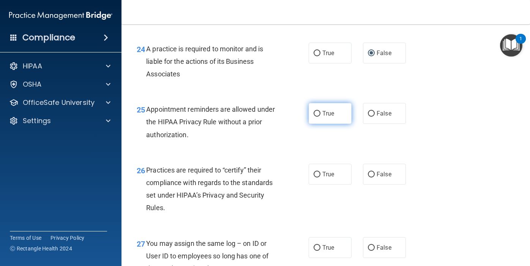
click at [317, 113] on input "True" at bounding box center [316, 114] width 7 height 6
radio input "true"
click at [370, 171] on input "False" at bounding box center [371, 174] width 7 height 6
radio input "true"
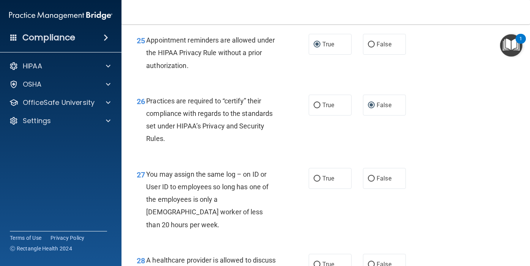
scroll to position [1774, 0]
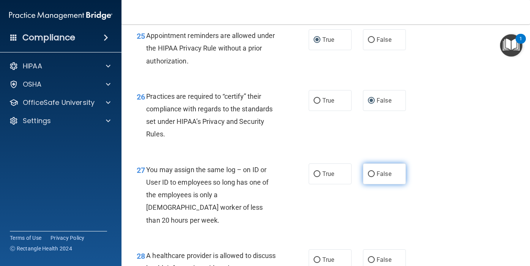
click at [370, 174] on input "False" at bounding box center [371, 174] width 7 height 6
radio input "true"
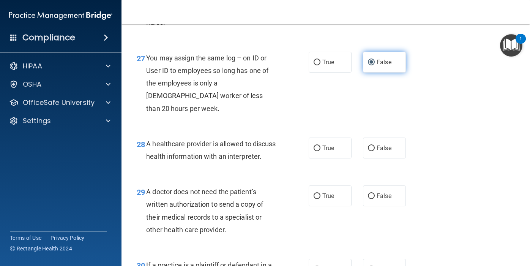
scroll to position [1925, 0]
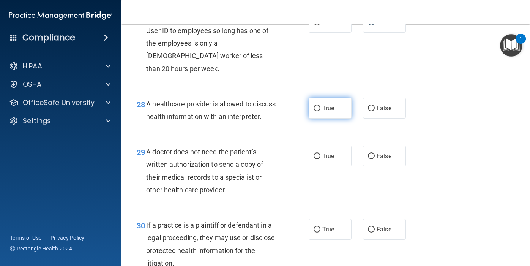
click at [314, 105] on input "True" at bounding box center [316, 108] width 7 height 6
radio input "true"
click at [316, 153] on input "True" at bounding box center [316, 156] width 7 height 6
radio input "true"
click at [316, 226] on input "True" at bounding box center [316, 229] width 7 height 6
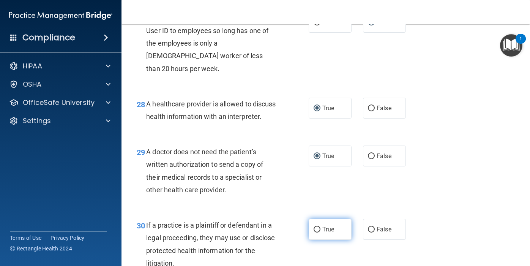
radio input "true"
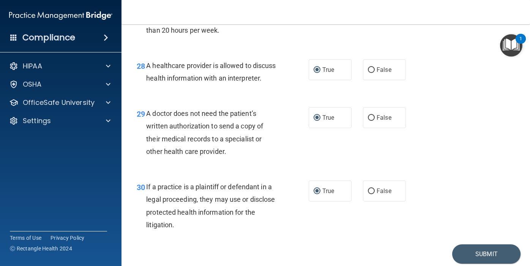
scroll to position [1979, 0]
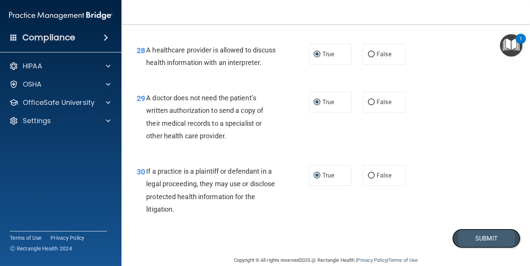
click at [480, 228] on button "Submit" at bounding box center [486, 237] width 68 height 19
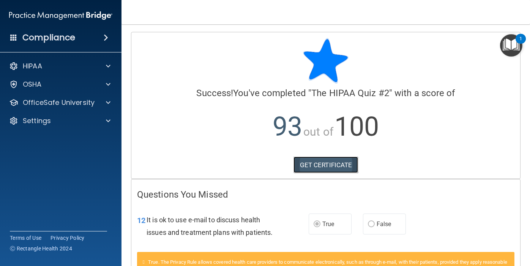
click at [325, 165] on link "GET CERTIFICATE" at bounding box center [325, 164] width 65 height 17
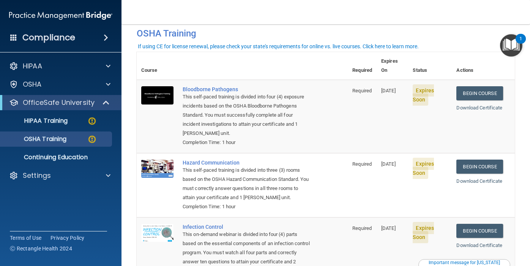
scroll to position [35, 0]
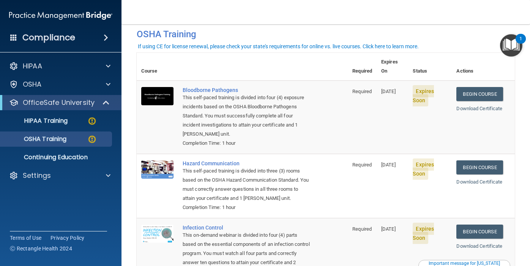
click at [328, 142] on td "Bloodborne Pathogens This self-paced training is divided into four (4) exposure…" at bounding box center [263, 116] width 170 height 73
click at [92, 118] on img at bounding box center [91, 120] width 9 height 9
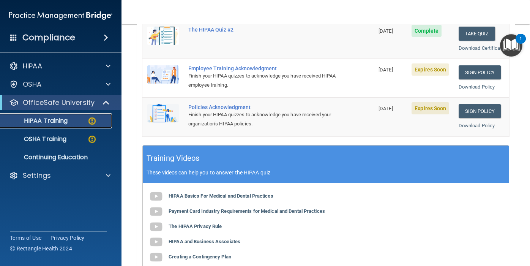
scroll to position [192, 0]
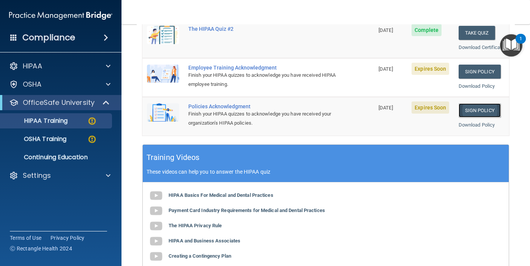
click at [479, 117] on link "Sign Policy" at bounding box center [479, 110] width 42 height 14
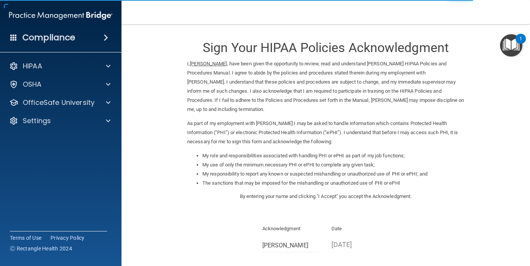
click at [491, 175] on form "Sign Your HIPAA Policies Acknowledgment I, [PERSON_NAME] , have been given the …" at bounding box center [326, 174] width 378 height 285
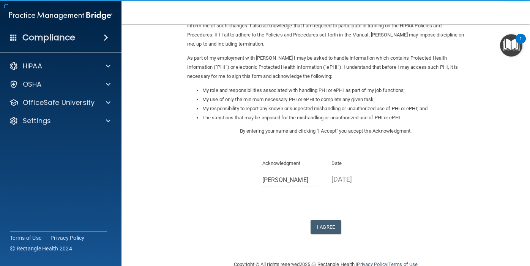
scroll to position [82, 0]
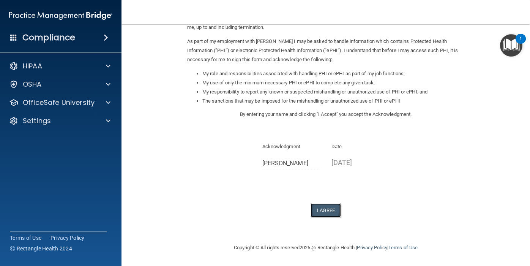
click at [325, 207] on button "I Agree" at bounding box center [325, 210] width 30 height 14
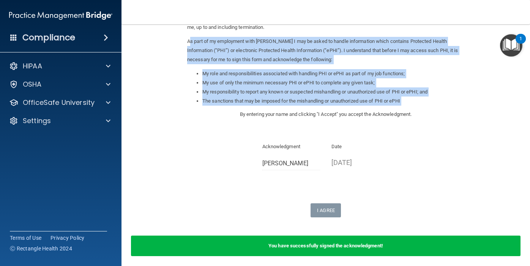
drag, startPoint x: 170, startPoint y: 110, endPoint x: 150, endPoint y: 41, distance: 71.0
click at [151, 43] on form "Sign Your HIPAA Policies Acknowledgment I, Angela Braithwaite , have been given…" at bounding box center [326, 107] width 378 height 315
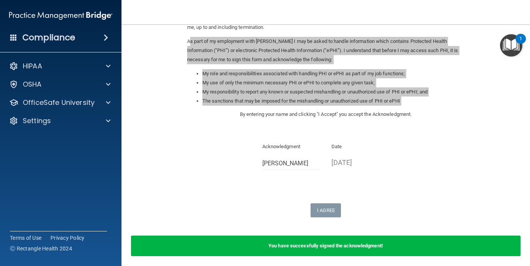
scroll to position [83, 0]
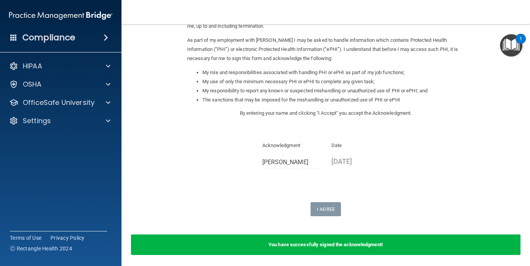
drag, startPoint x: 525, startPoint y: 9, endPoint x: 531, endPoint y: 5, distance: 7.6
click at [529, 5] on html "Compliance HIPAA Documents and Policies Report an Incident Business Associates …" at bounding box center [265, 133] width 530 height 266
drag, startPoint x: 521, startPoint y: 134, endPoint x: 542, endPoint y: 128, distance: 22.1
click at [529, 128] on html "Compliance HIPAA Documents and Policies Report an Incident Business Associates …" at bounding box center [265, 133] width 530 height 266
click at [151, 149] on form "Sign Your HIPAA Policies Acknowledgment I, Angela Braithwaite , have been given…" at bounding box center [326, 106] width 378 height 315
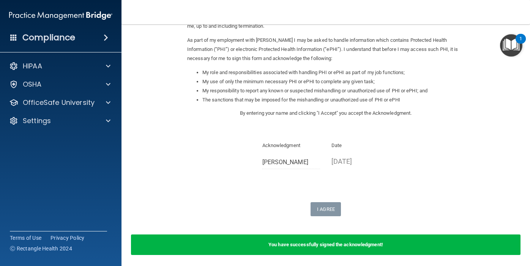
drag, startPoint x: 129, startPoint y: 171, endPoint x: 140, endPoint y: 169, distance: 11.1
click at [140, 170] on main "Sign Your HIPAA Policies Acknowledgment I, Angela Braithwaite , have been given…" at bounding box center [325, 144] width 408 height 241
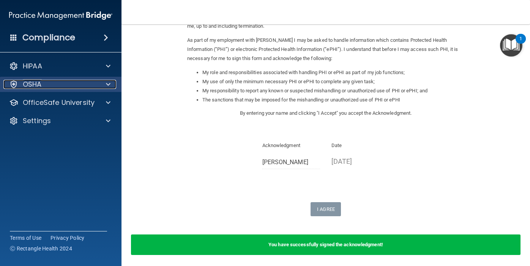
click at [107, 87] on span at bounding box center [108, 84] width 5 height 9
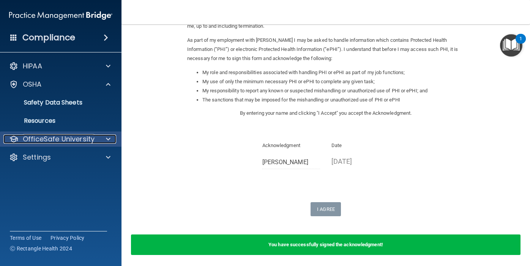
click at [107, 138] on span at bounding box center [108, 138] width 5 height 9
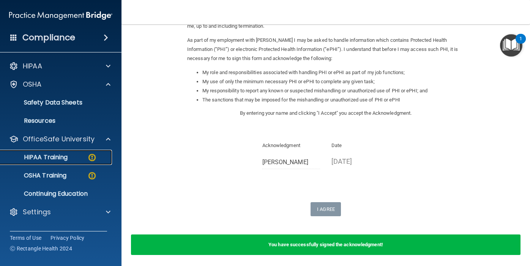
drag, startPoint x: 108, startPoint y: 160, endPoint x: 130, endPoint y: 159, distance: 21.6
click at [127, 158] on main "Sign Your HIPAA Policies Acknowledgment I, Angela Braithwaite , have been given…" at bounding box center [325, 144] width 408 height 241
click at [126, 156] on main "Sign Your HIPAA Policies Acknowledgment I, Angela Braithwaite , have been given…" at bounding box center [325, 144] width 408 height 241
click at [85, 156] on div "HIPAA Training" at bounding box center [57, 157] width 104 height 8
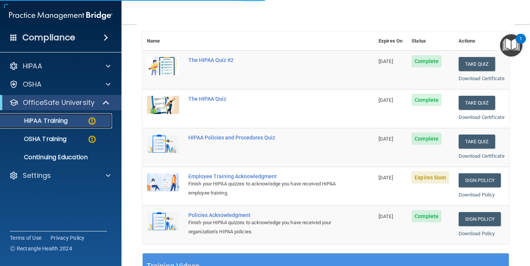
scroll to position [304, 0]
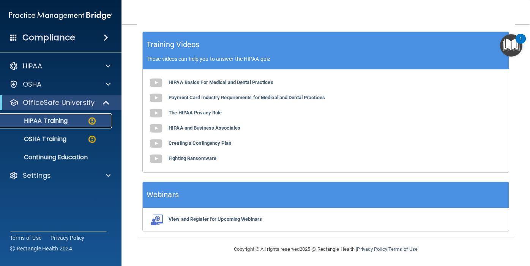
click at [90, 119] on img at bounding box center [91, 120] width 9 height 9
click at [93, 121] on img at bounding box center [91, 120] width 9 height 9
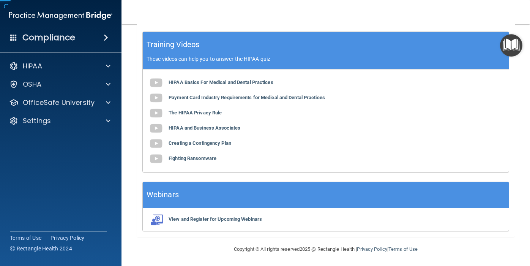
scroll to position [53, 0]
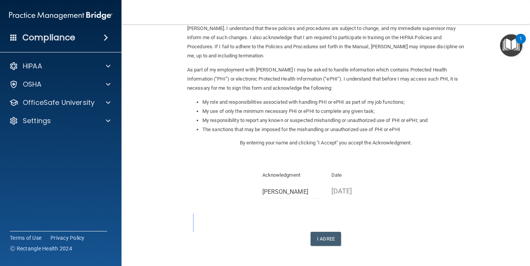
drag, startPoint x: 156, startPoint y: 245, endPoint x: 212, endPoint y: 226, distance: 59.5
click at [211, 215] on form "Sign Your HIPAA Policies Acknowledgment I, Angela Braithwaite , have been given…" at bounding box center [326, 120] width 378 height 285
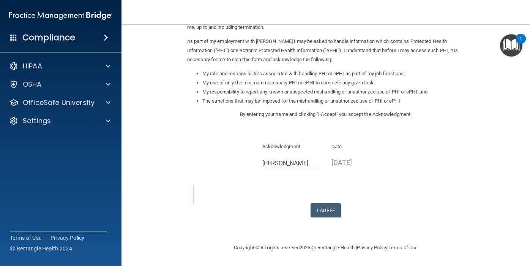
scroll to position [81, 0]
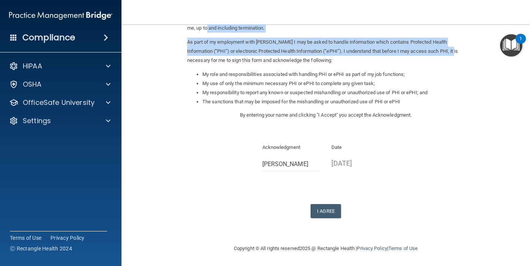
drag, startPoint x: 143, startPoint y: 31, endPoint x: 146, endPoint y: 62, distance: 31.6
click at [146, 61] on form "Sign Your HIPAA Policies Acknowledgment I, Angela Braithwaite , have been given…" at bounding box center [326, 93] width 378 height 285
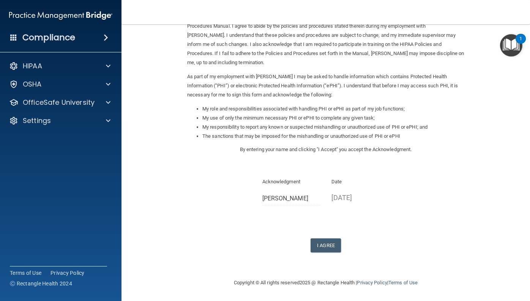
scroll to position [47, 0]
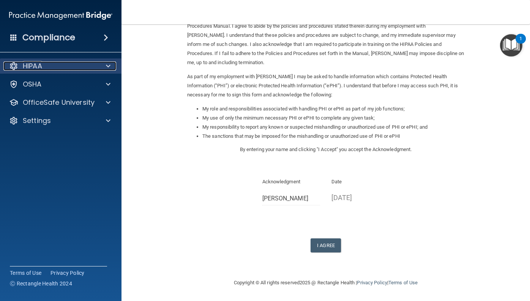
click at [106, 65] on span at bounding box center [108, 65] width 5 height 9
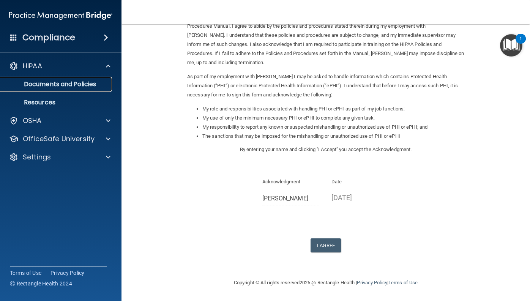
click at [95, 85] on p "Documents and Policies" at bounding box center [57, 84] width 104 height 8
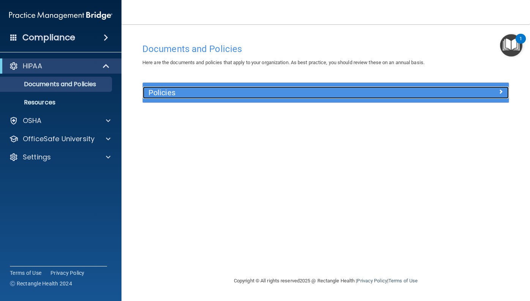
click at [164, 89] on h5 "Policies" at bounding box center [279, 92] width 263 height 8
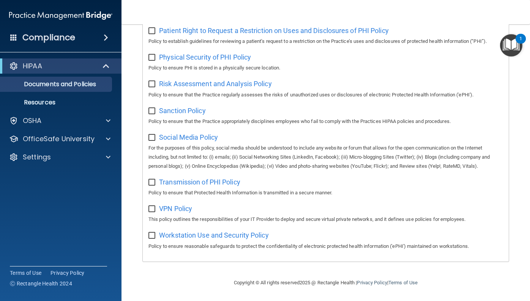
scroll to position [489, 0]
click at [51, 100] on p "Resources" at bounding box center [57, 103] width 104 height 8
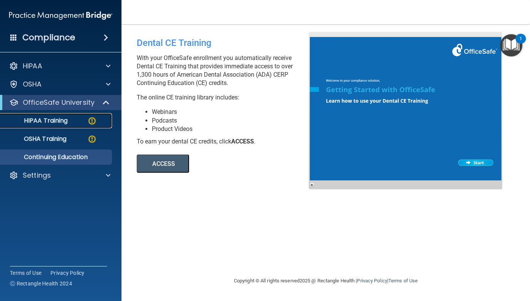
click at [91, 121] on img at bounding box center [91, 120] width 9 height 9
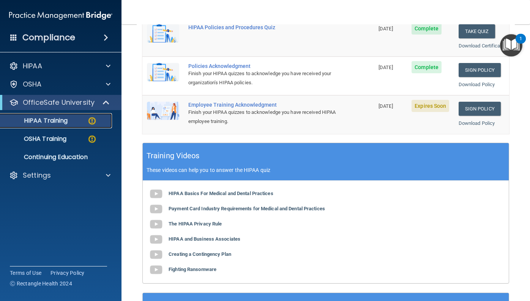
scroll to position [192, 0]
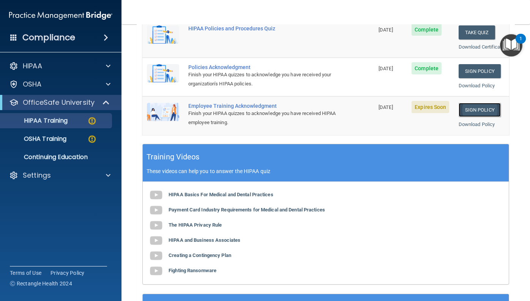
click at [476, 117] on link "Sign Policy" at bounding box center [479, 110] width 42 height 14
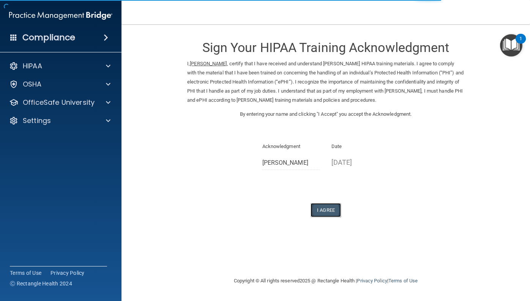
click at [329, 209] on button "I Agree" at bounding box center [325, 210] width 30 height 14
